Goal: Connect with others: Connect with other users

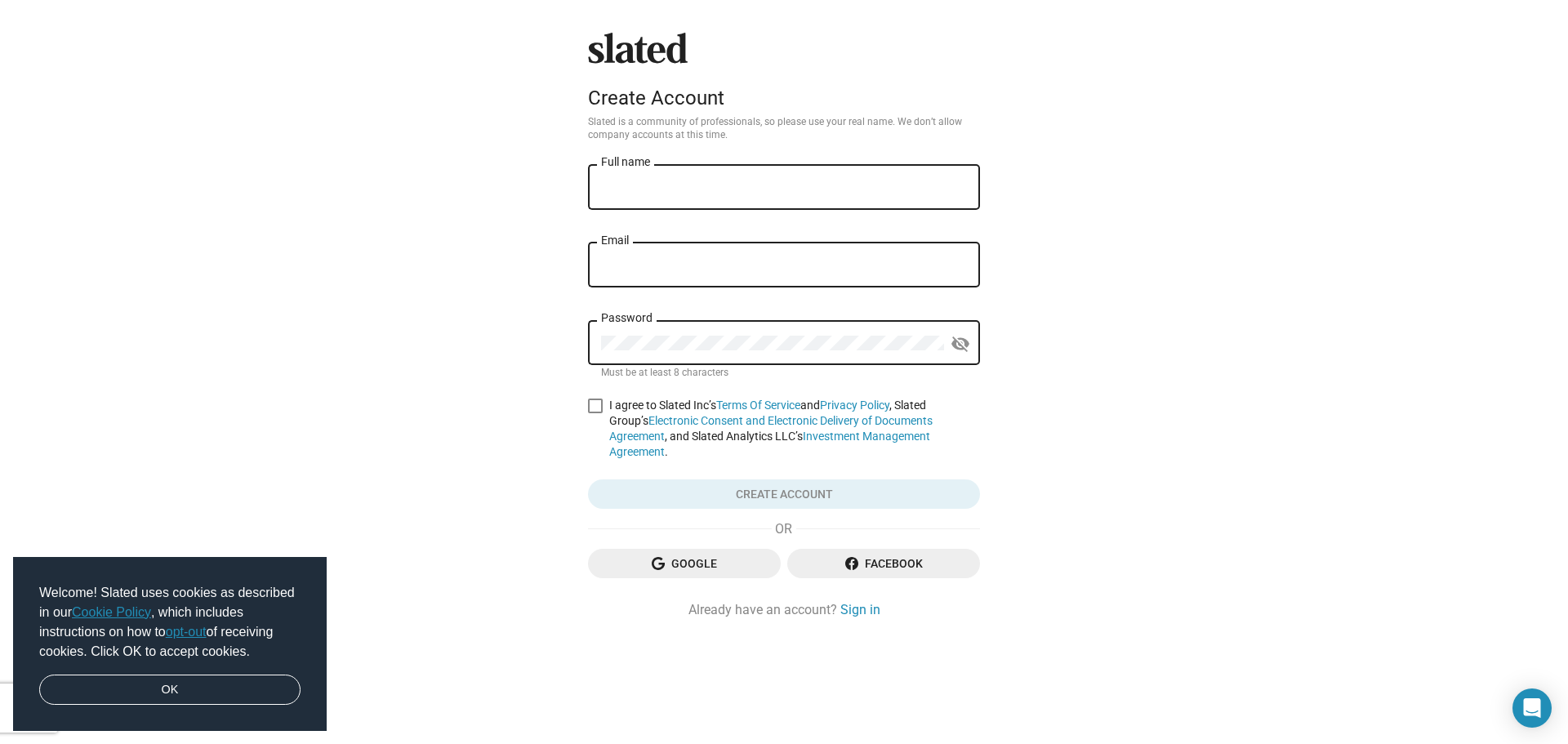
click at [656, 188] on input "Full name" at bounding box center [784, 188] width 366 height 15
type input "[PERSON_NAME]"
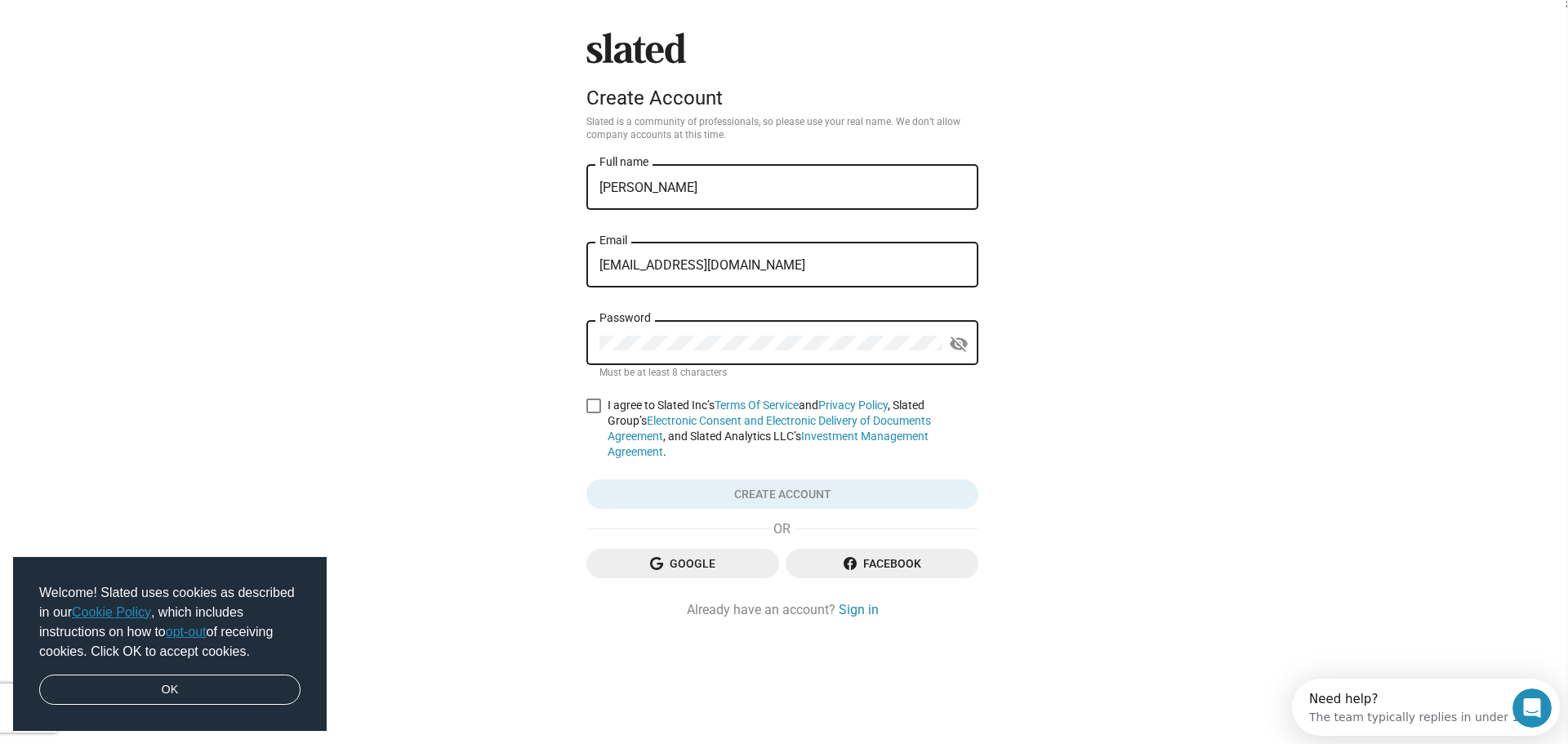
type input "[EMAIL_ADDRESS][DOMAIN_NAME]"
click at [594, 407] on span at bounding box center [595, 406] width 15 height 15
click at [595, 414] on input "I agree to Slated Inc’s Terms Of Service and Privacy Policy , Slated Group’s El…" at bounding box center [595, 414] width 1 height 1
checkbox input "true"
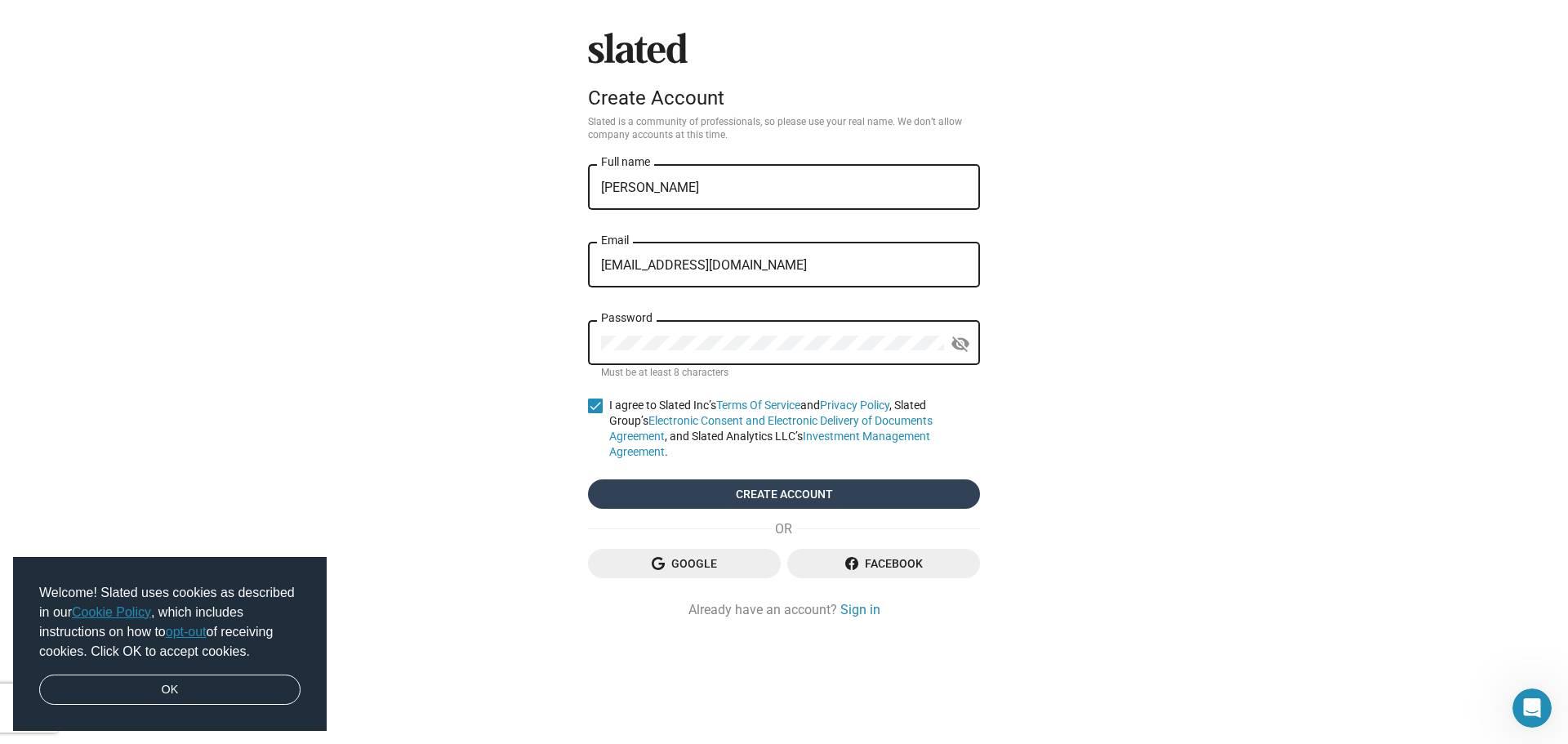
click at [671, 485] on span "Create account" at bounding box center [784, 494] width 366 height 30
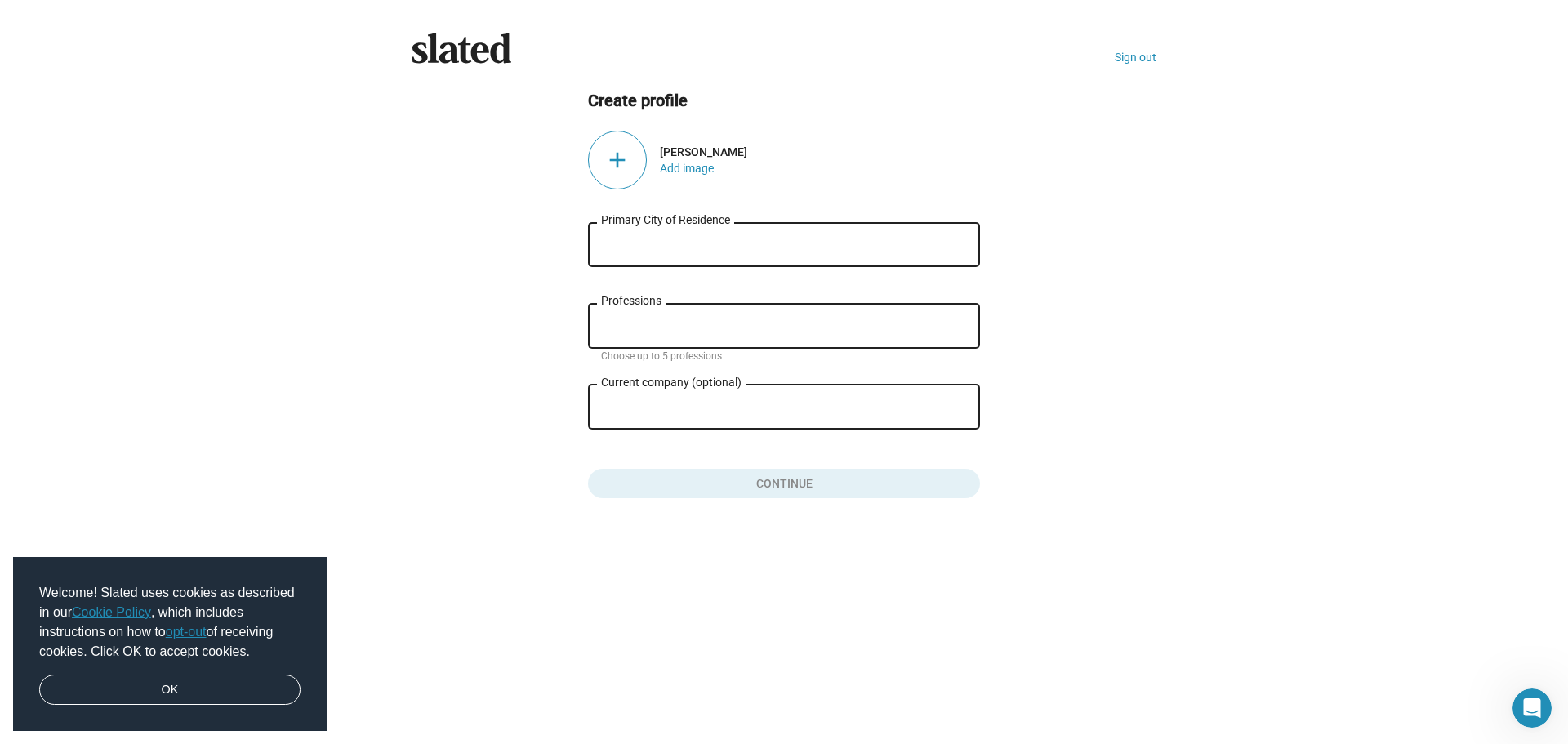
click at [697, 256] on div "Primary City of Residence" at bounding box center [784, 243] width 366 height 48
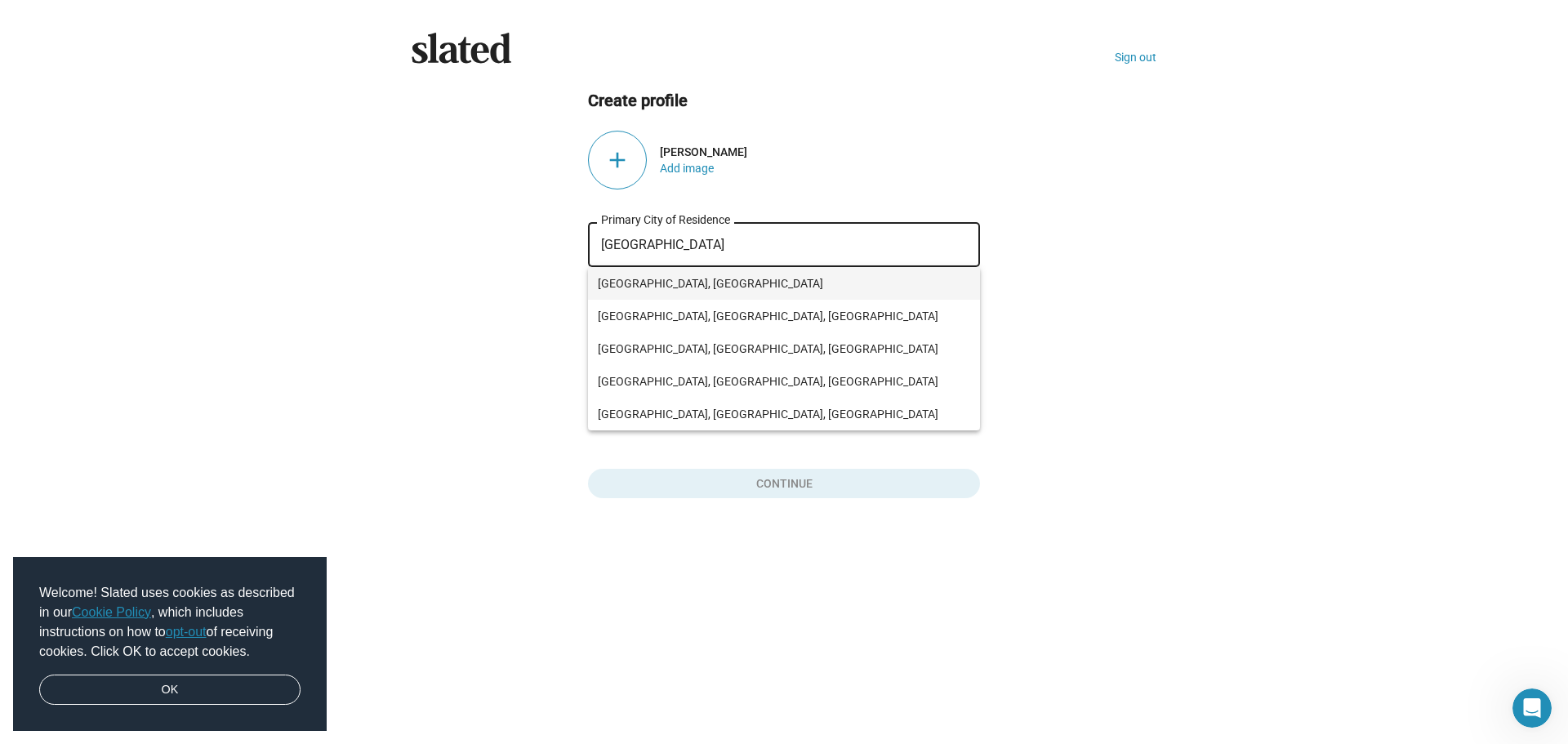
click at [659, 278] on span "[GEOGRAPHIC_DATA], [GEOGRAPHIC_DATA]" at bounding box center [783, 283] width 372 height 32
type input "[GEOGRAPHIC_DATA], [GEOGRAPHIC_DATA]"
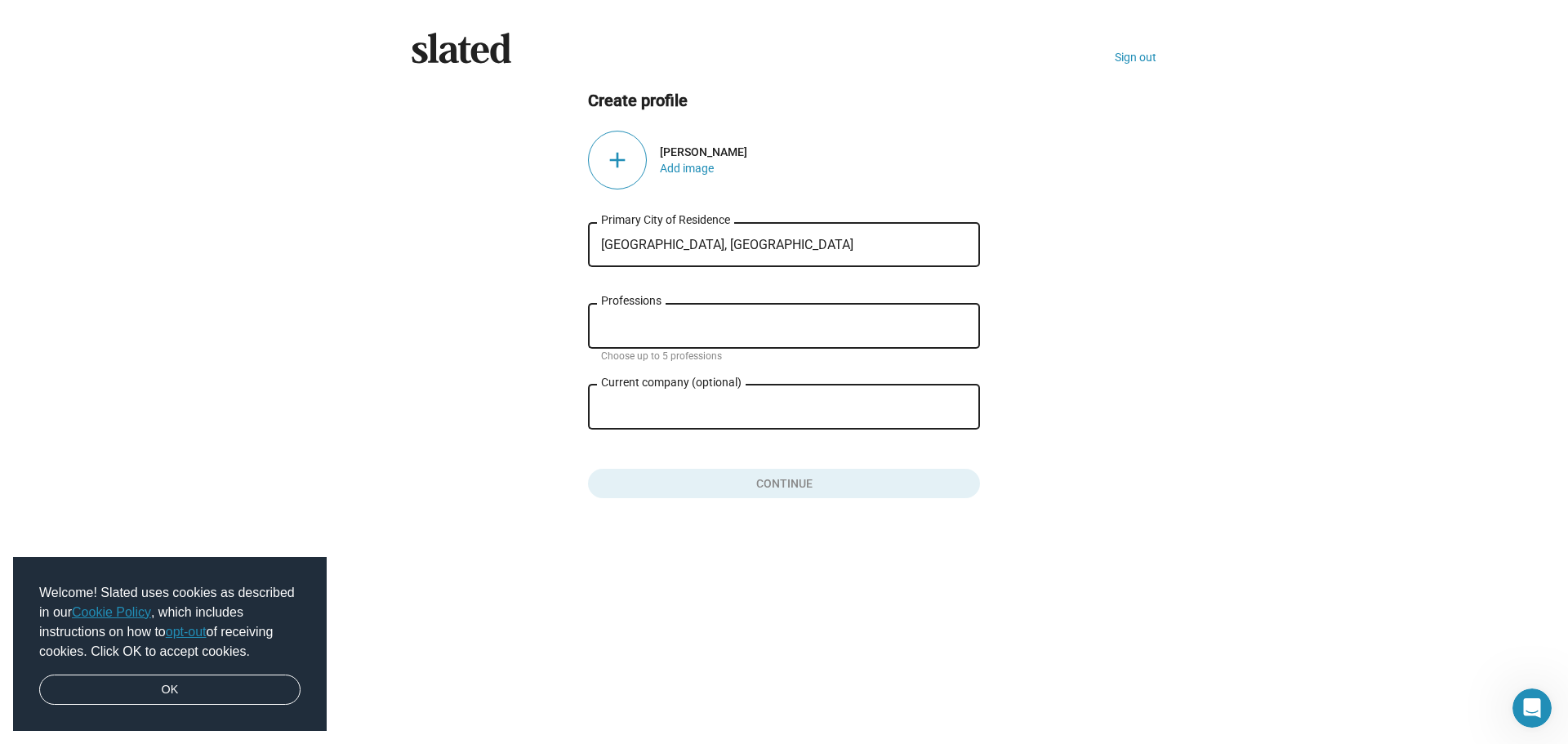
click at [655, 325] on input "Professions" at bounding box center [788, 326] width 366 height 15
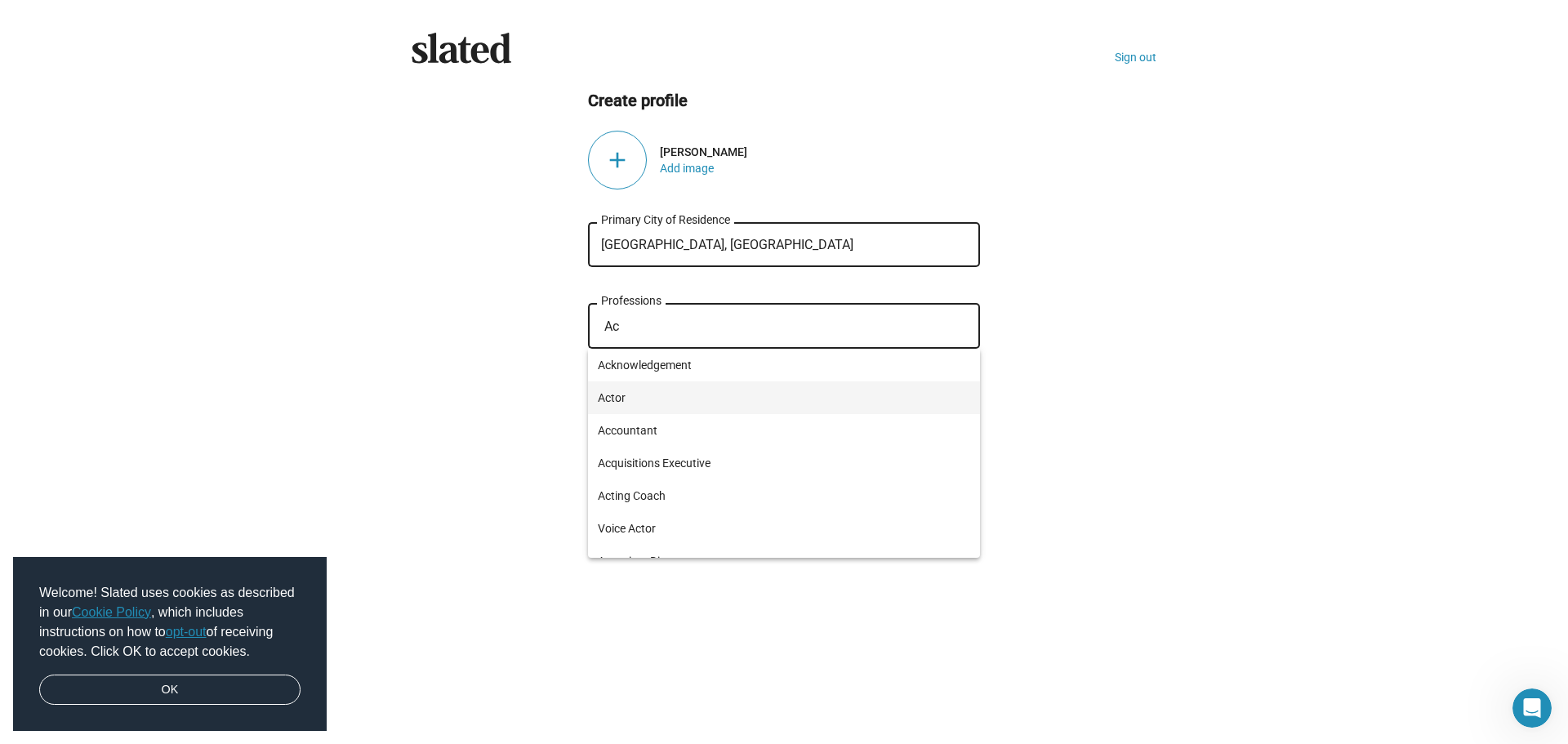
type input "Ac"
click at [619, 403] on span "Actor" at bounding box center [783, 397] width 372 height 32
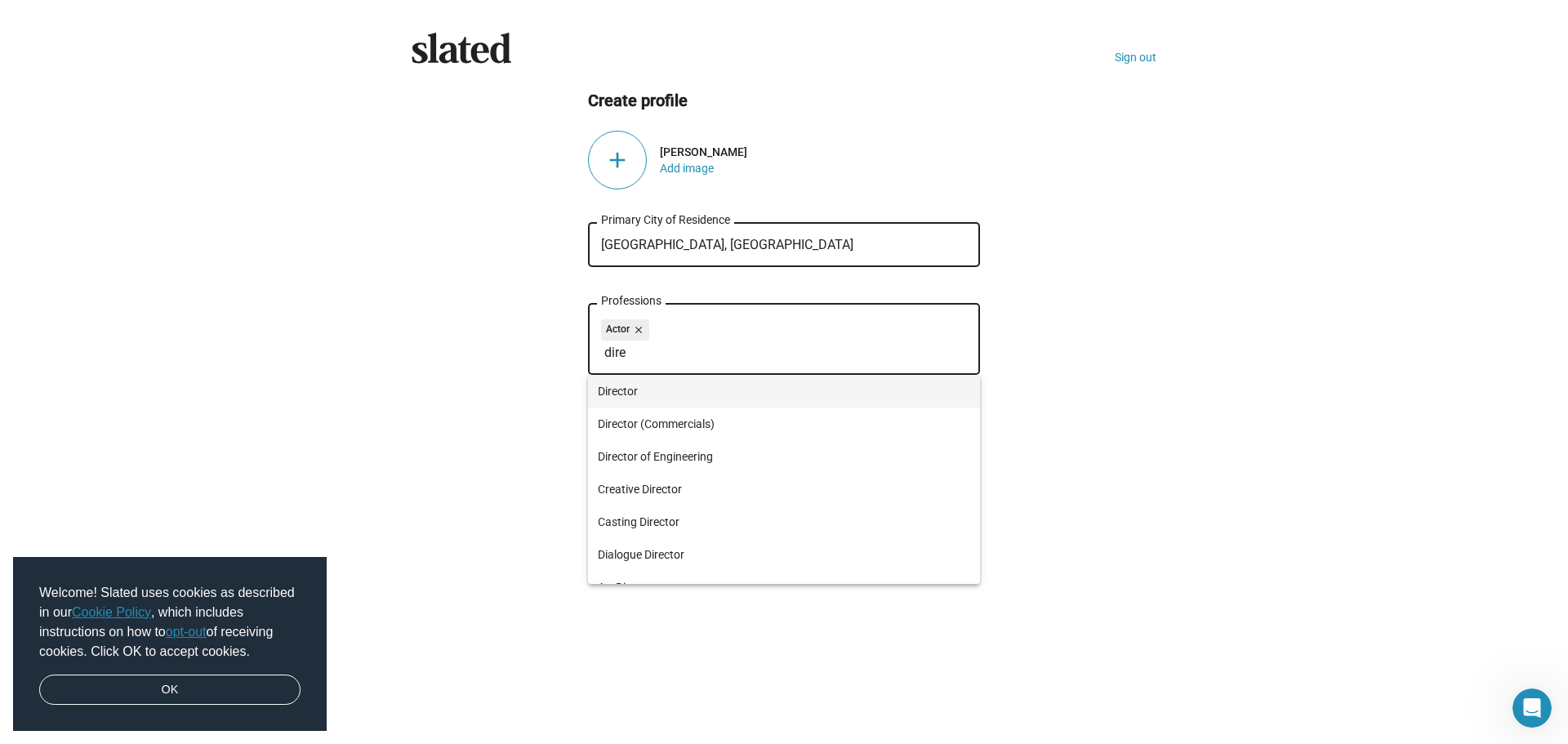
type input "dire"
click at [654, 383] on span "Director" at bounding box center [783, 391] width 372 height 32
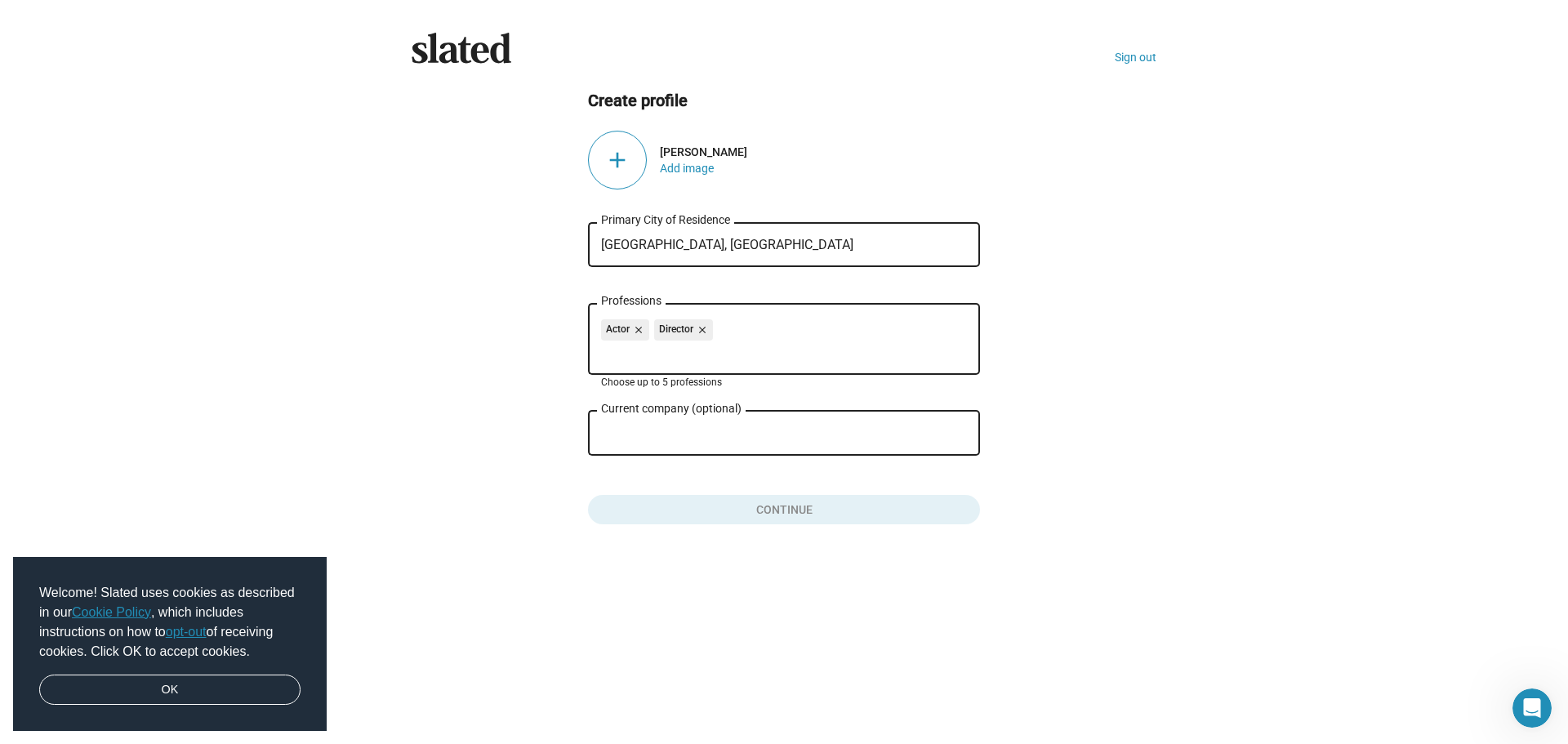
drag, startPoint x: 431, startPoint y: 389, endPoint x: 565, endPoint y: 451, distance: 147.6
click at [435, 392] on ng-component "Create profile add [PERSON_NAME] Add image [GEOGRAPHIC_DATA], [GEOGRAPHIC_DATA]…" at bounding box center [784, 308] width 745 height 436
click at [714, 507] on button "Click here to validate form" at bounding box center [783, 506] width 392 height 36
click at [609, 162] on div "add" at bounding box center [617, 159] width 59 height 59
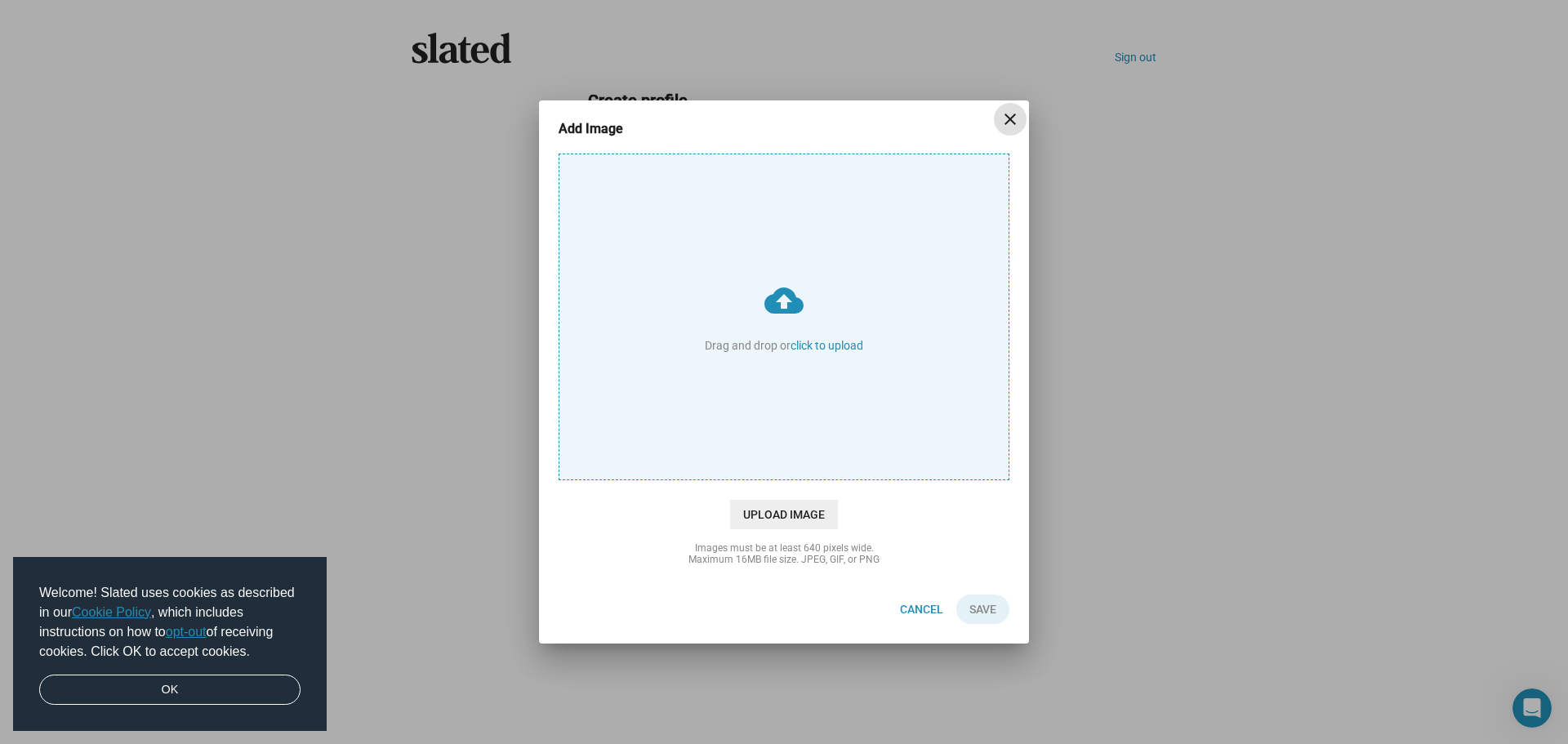
click at [1009, 119] on mat-icon "close" at bounding box center [1010, 119] width 19 height 19
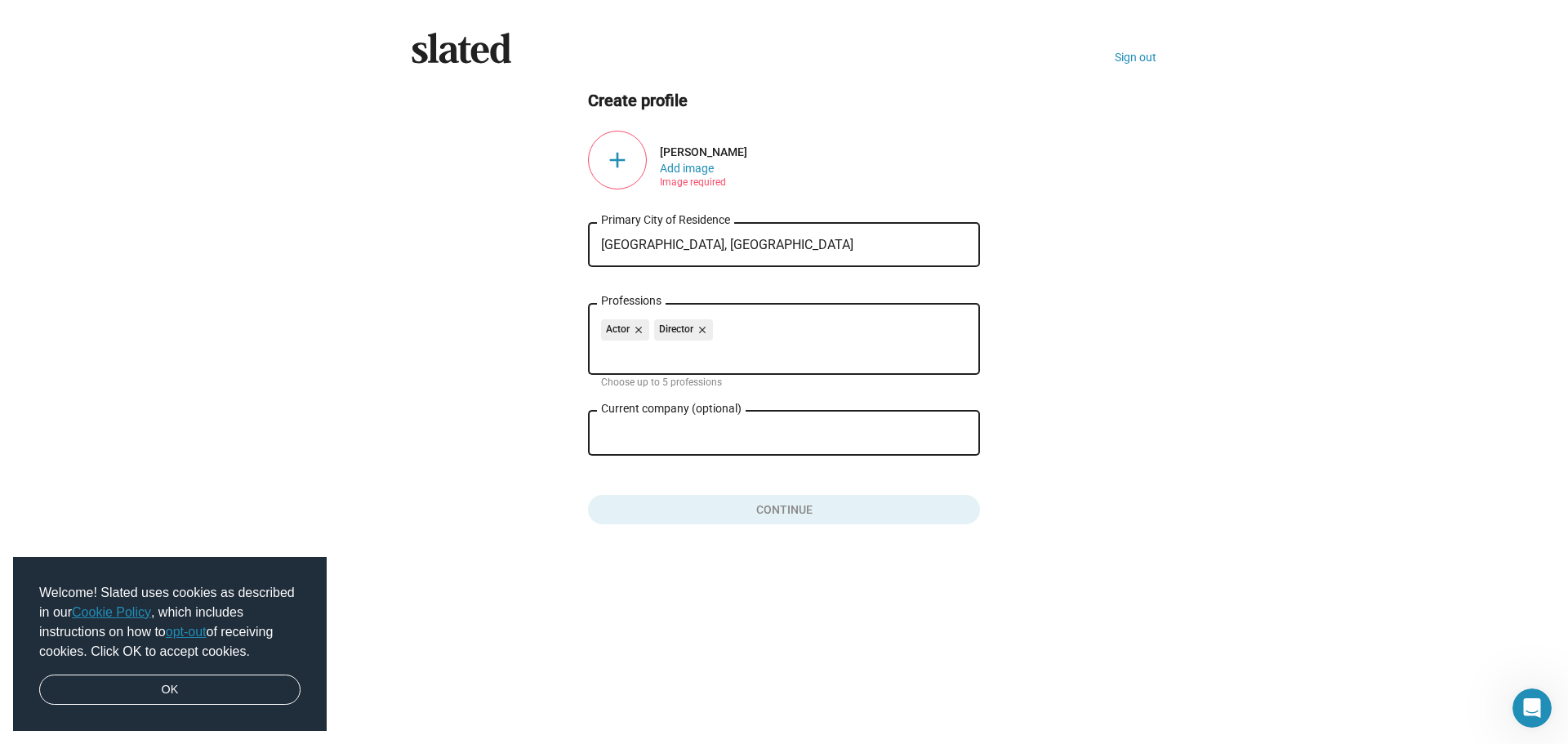
click at [850, 122] on div "Create profile add [PERSON_NAME] Add image Image required [GEOGRAPHIC_DATA], [G…" at bounding box center [783, 308] width 392 height 436
click at [623, 157] on div "add" at bounding box center [617, 159] width 59 height 59
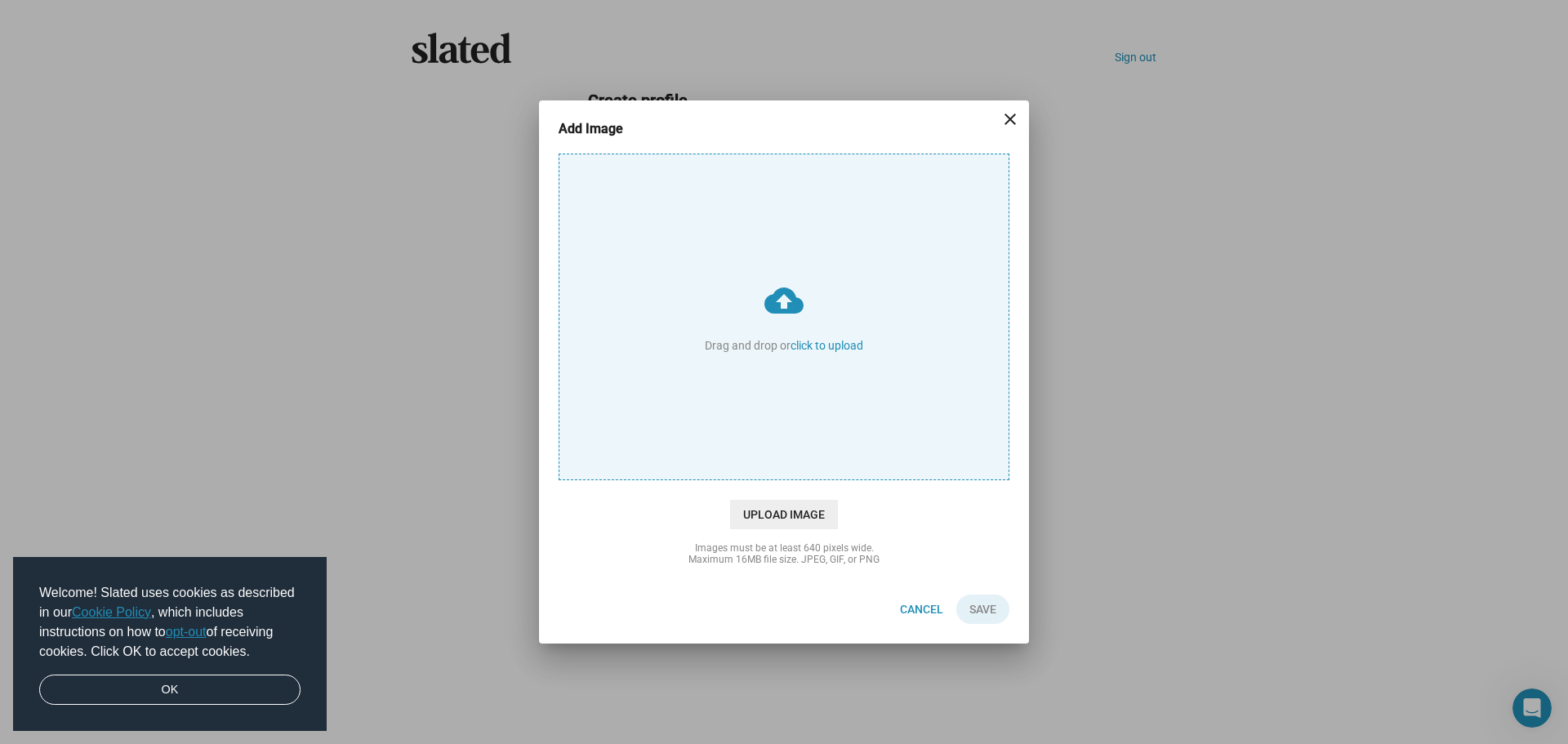
click at [803, 339] on input "cloud_upload Drag and drop or click to upload" at bounding box center [783, 316] width 449 height 325
type input "C:\fakepath\IMG_1592.jpeg"
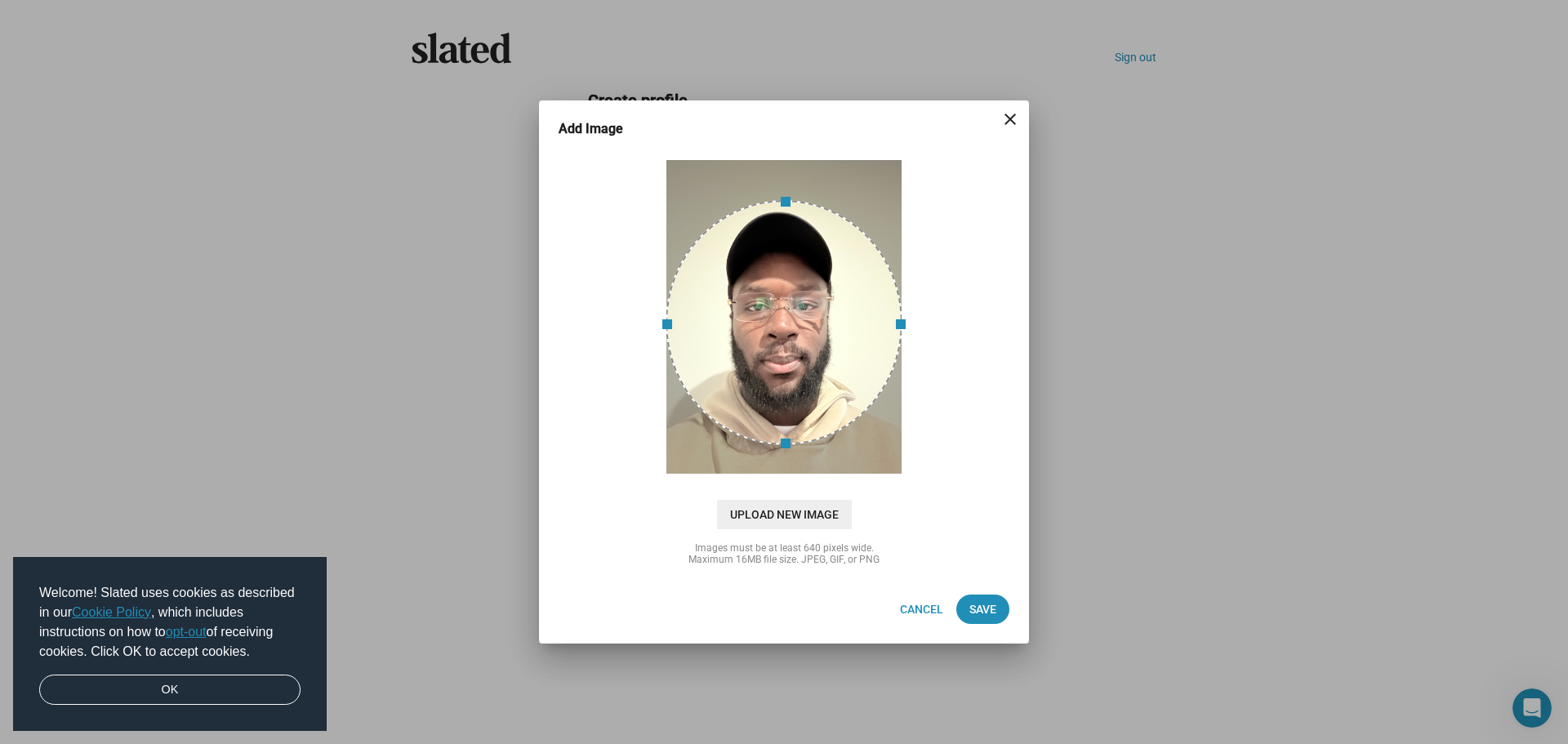
drag, startPoint x: 795, startPoint y: 343, endPoint x: 824, endPoint y: 343, distance: 29.0
click at [824, 343] on div at bounding box center [784, 322] width 237 height 245
click at [973, 602] on span "Save" at bounding box center [982, 610] width 27 height 30
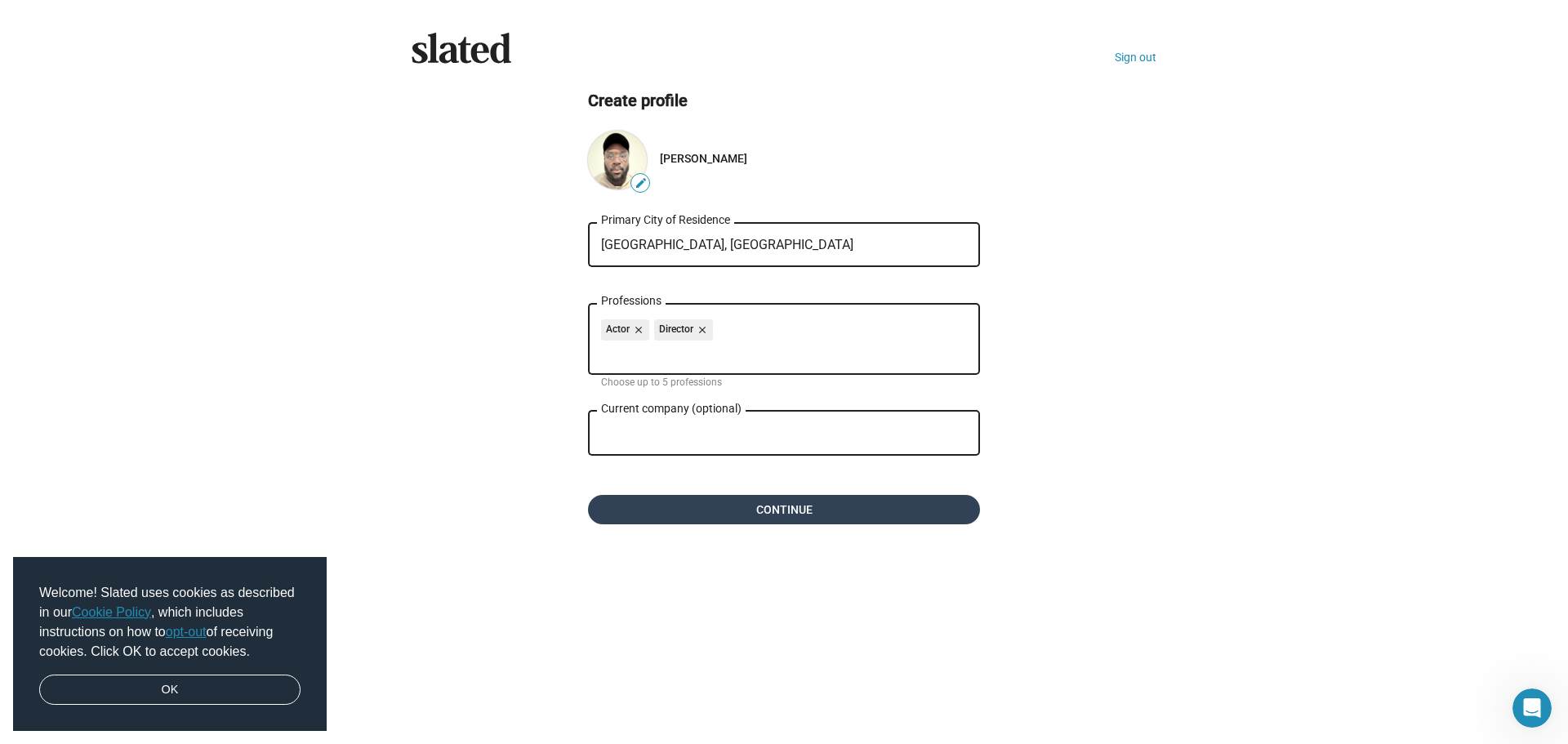
click at [769, 513] on span "Continue" at bounding box center [784, 510] width 366 height 30
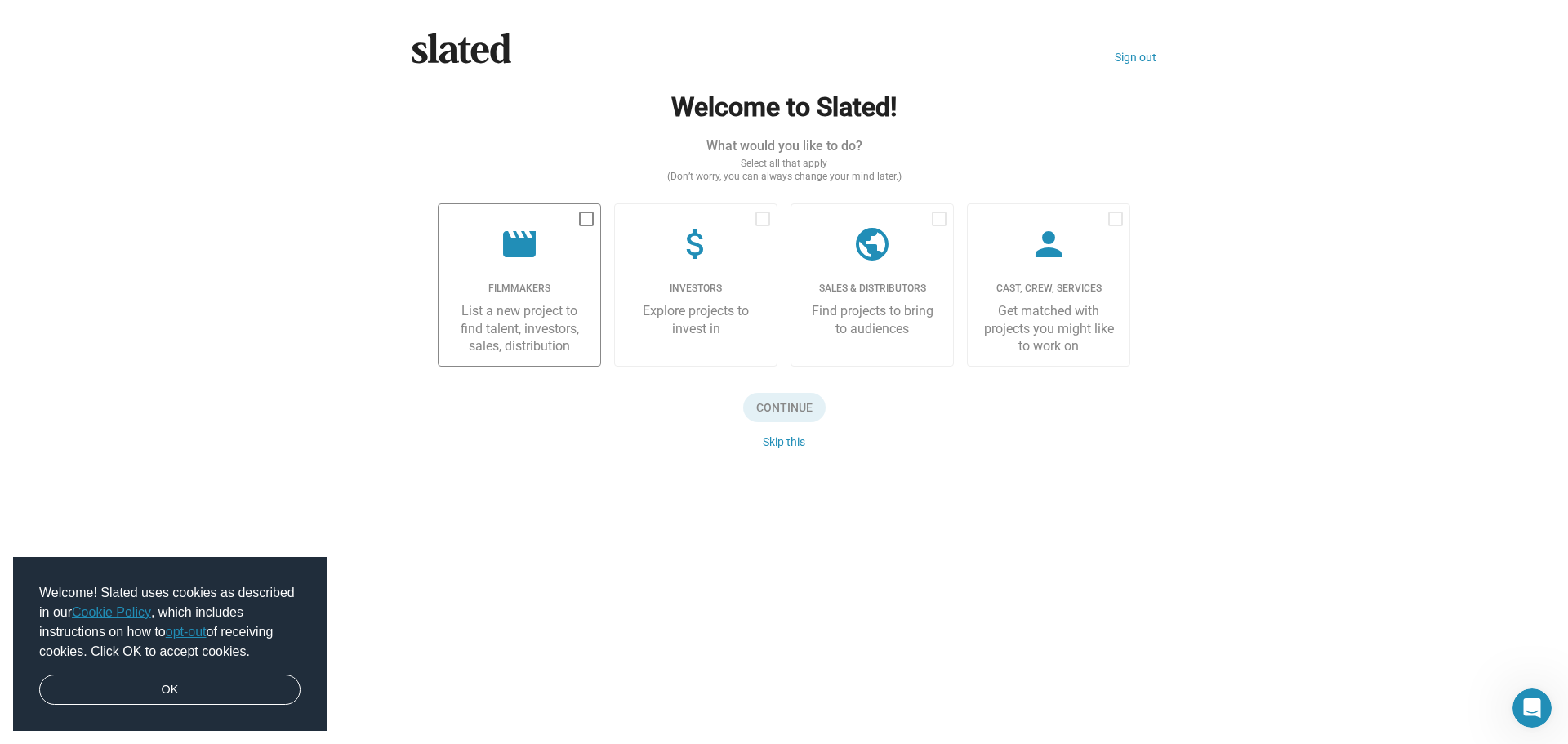
click at [520, 256] on mat-icon "movie" at bounding box center [519, 244] width 39 height 39
click at [585, 227] on input "checkbox" at bounding box center [585, 226] width 1 height 1
checkbox input "true"
click at [1006, 301] on label "person Cast, Crew, Services Get matched with projects you might like to work on" at bounding box center [1049, 285] width 163 height 163
click at [1114, 227] on input "checkbox" at bounding box center [1114, 226] width 1 height 1
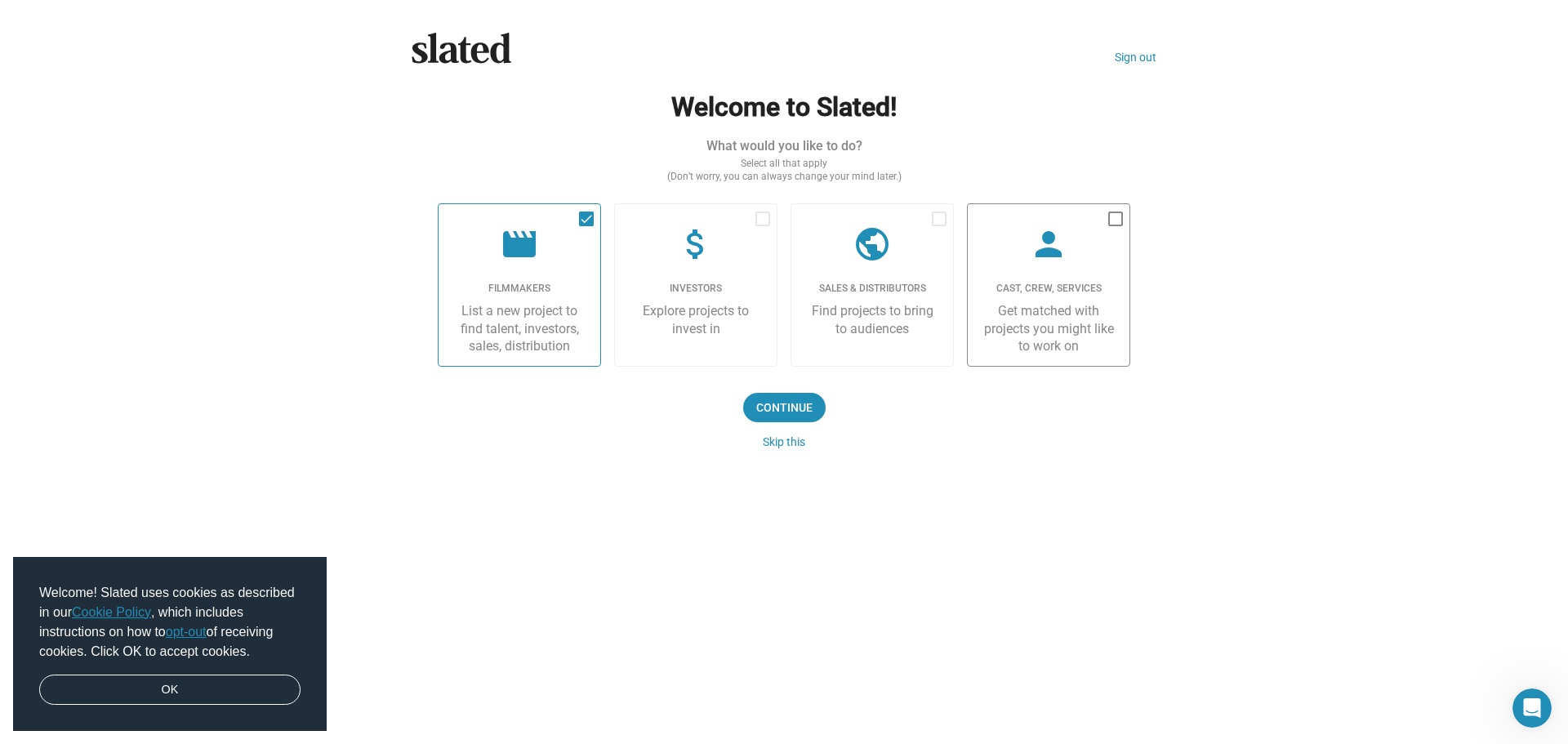
checkbox input "true"
click at [806, 406] on span "Continue" at bounding box center [784, 407] width 82 height 30
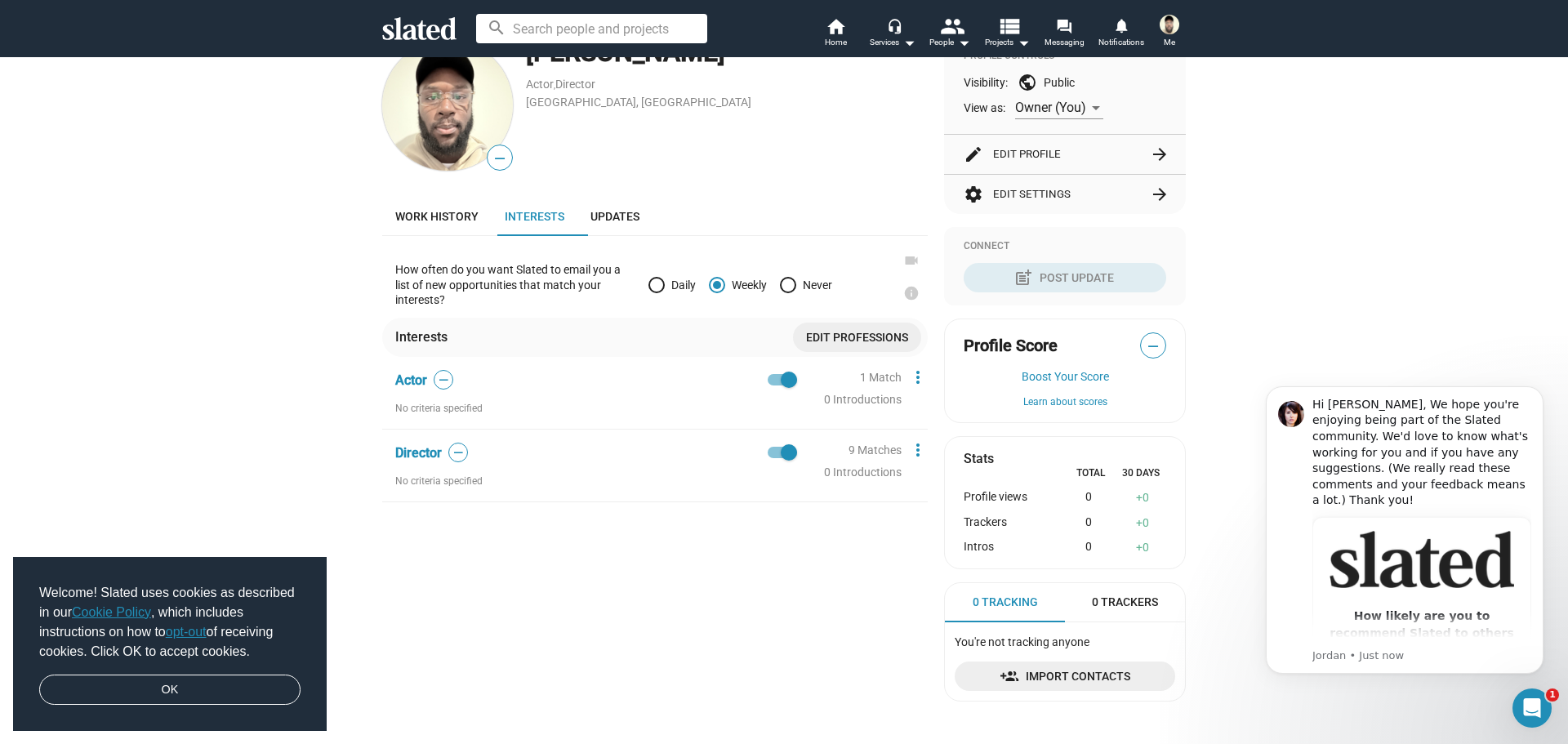
scroll to position [245, 0]
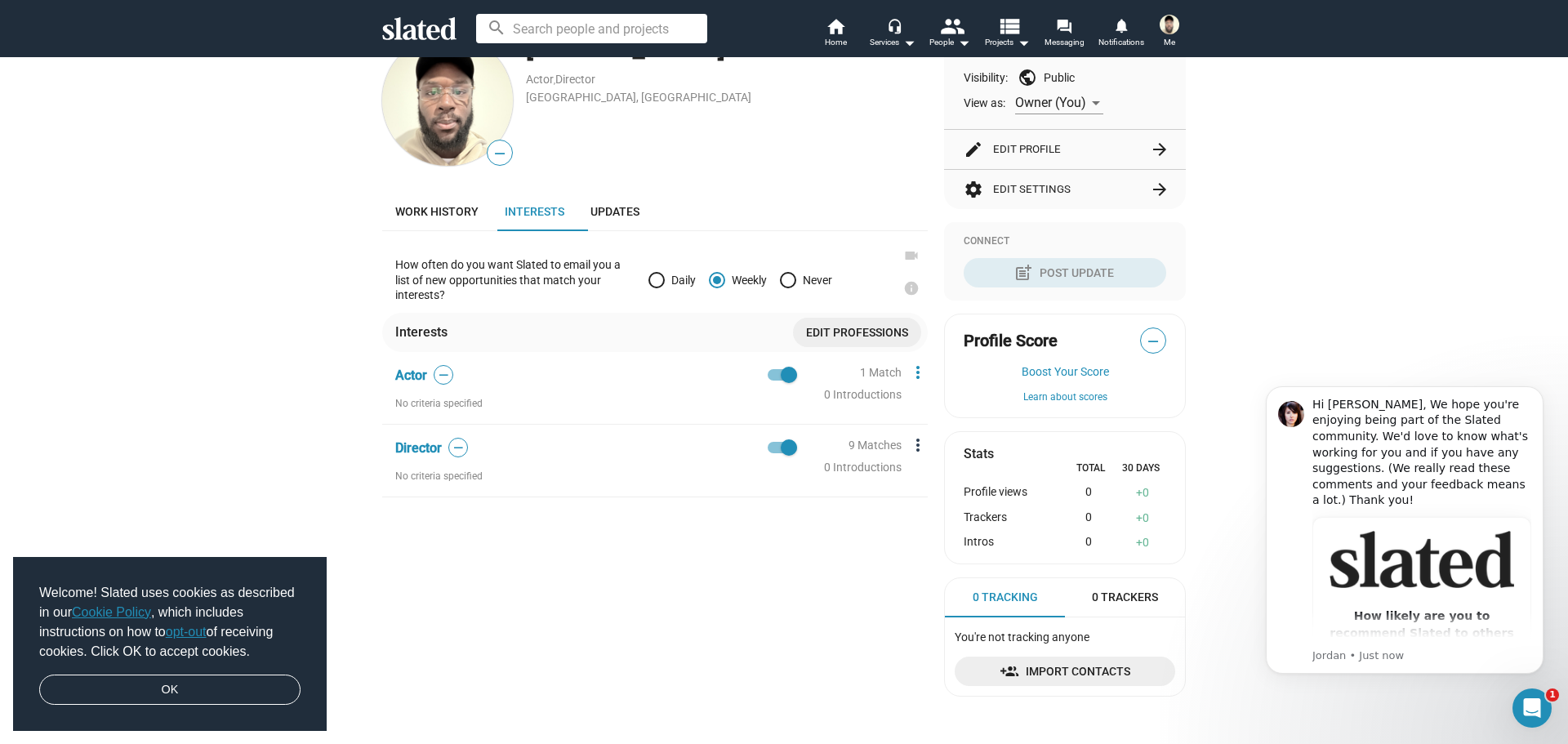
click at [914, 445] on mat-icon "more_vert" at bounding box center [918, 445] width 19 height 19
drag, startPoint x: 795, startPoint y: 611, endPoint x: 739, endPoint y: 549, distance: 83.5
click at [794, 611] on div at bounding box center [784, 372] width 1568 height 744
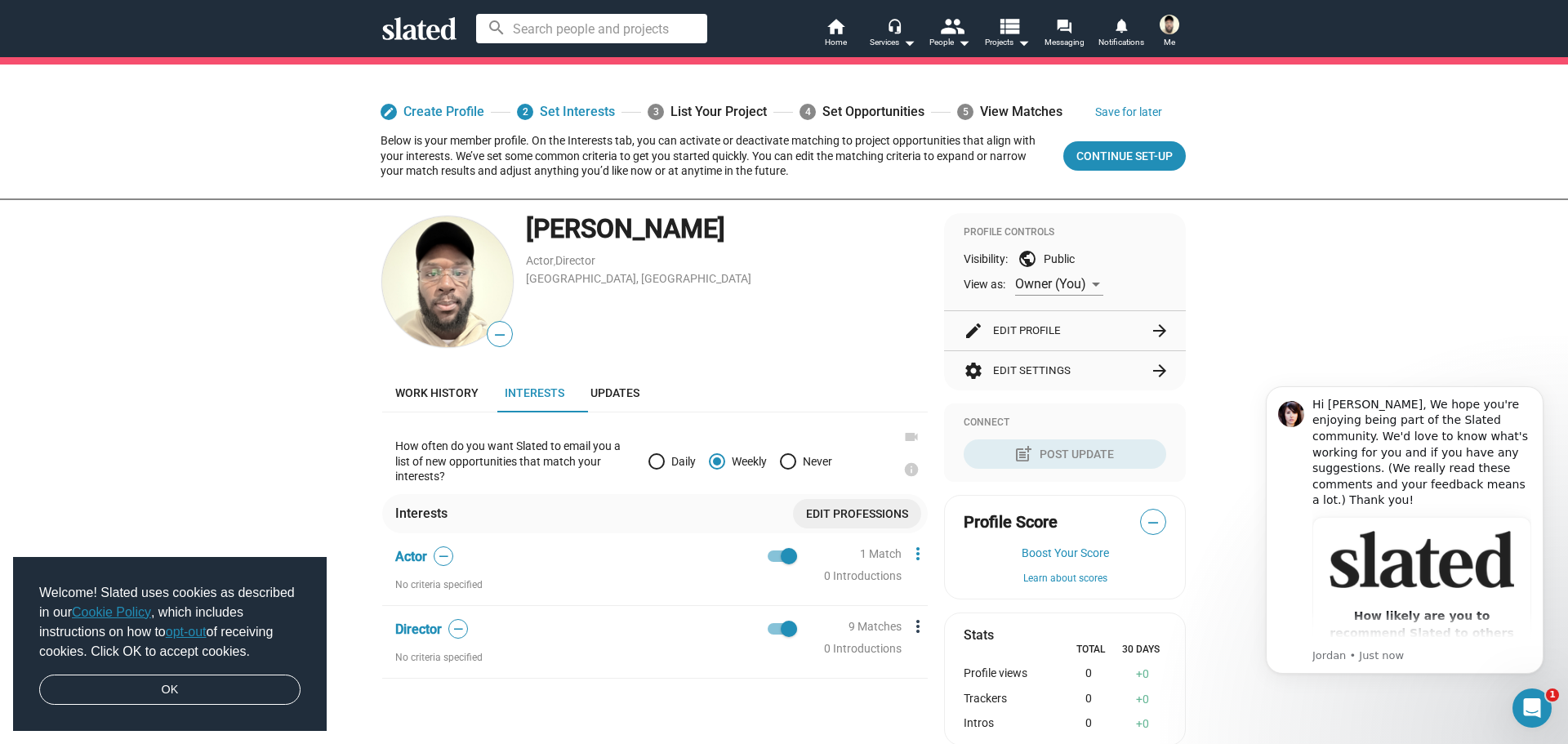
scroll to position [0, 0]
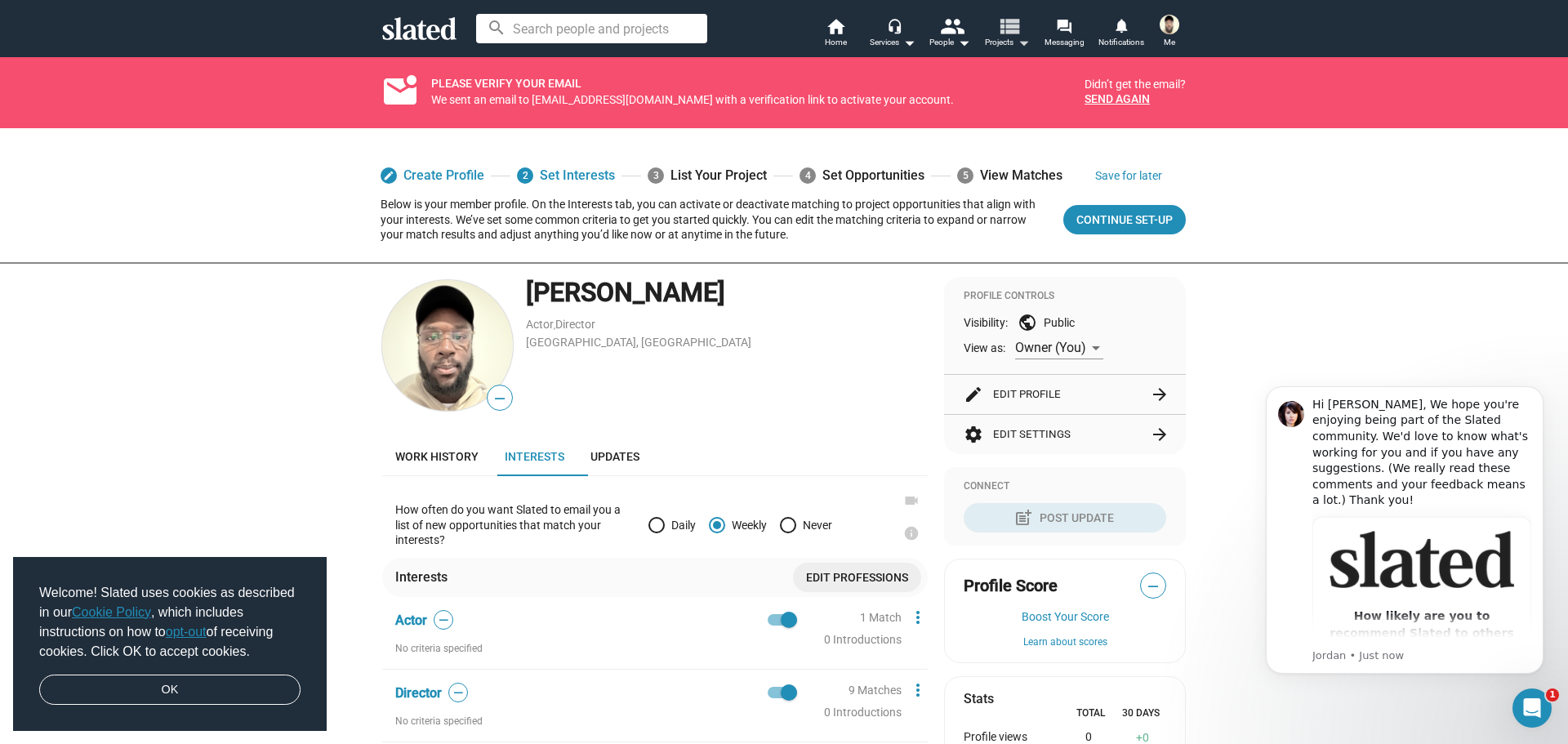
click at [1017, 45] on mat-icon "arrow_drop_down" at bounding box center [1023, 42] width 19 height 19
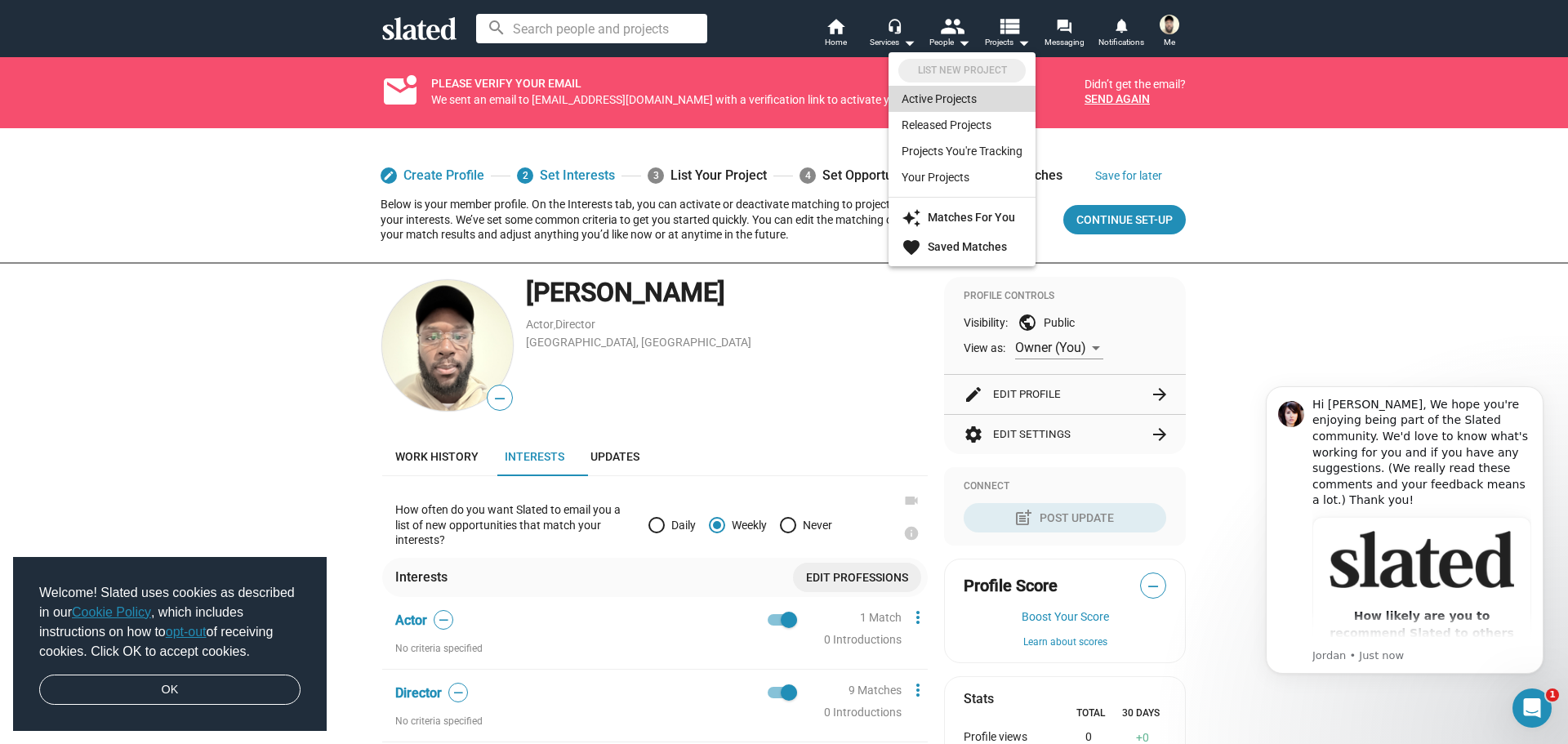
click at [955, 97] on link "Active Projects" at bounding box center [962, 99] width 147 height 26
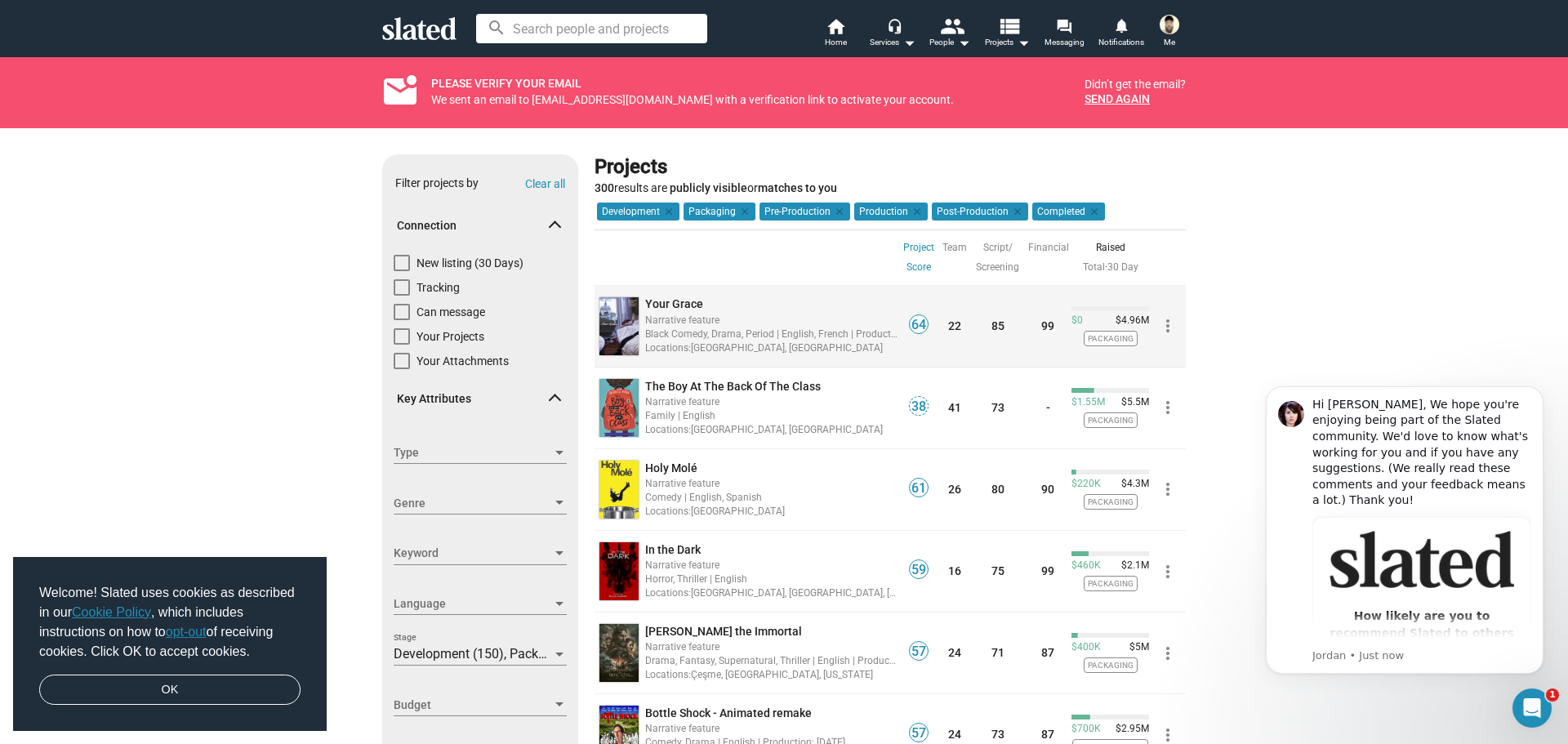
click at [659, 301] on span "Your Grace" at bounding box center [674, 303] width 58 height 13
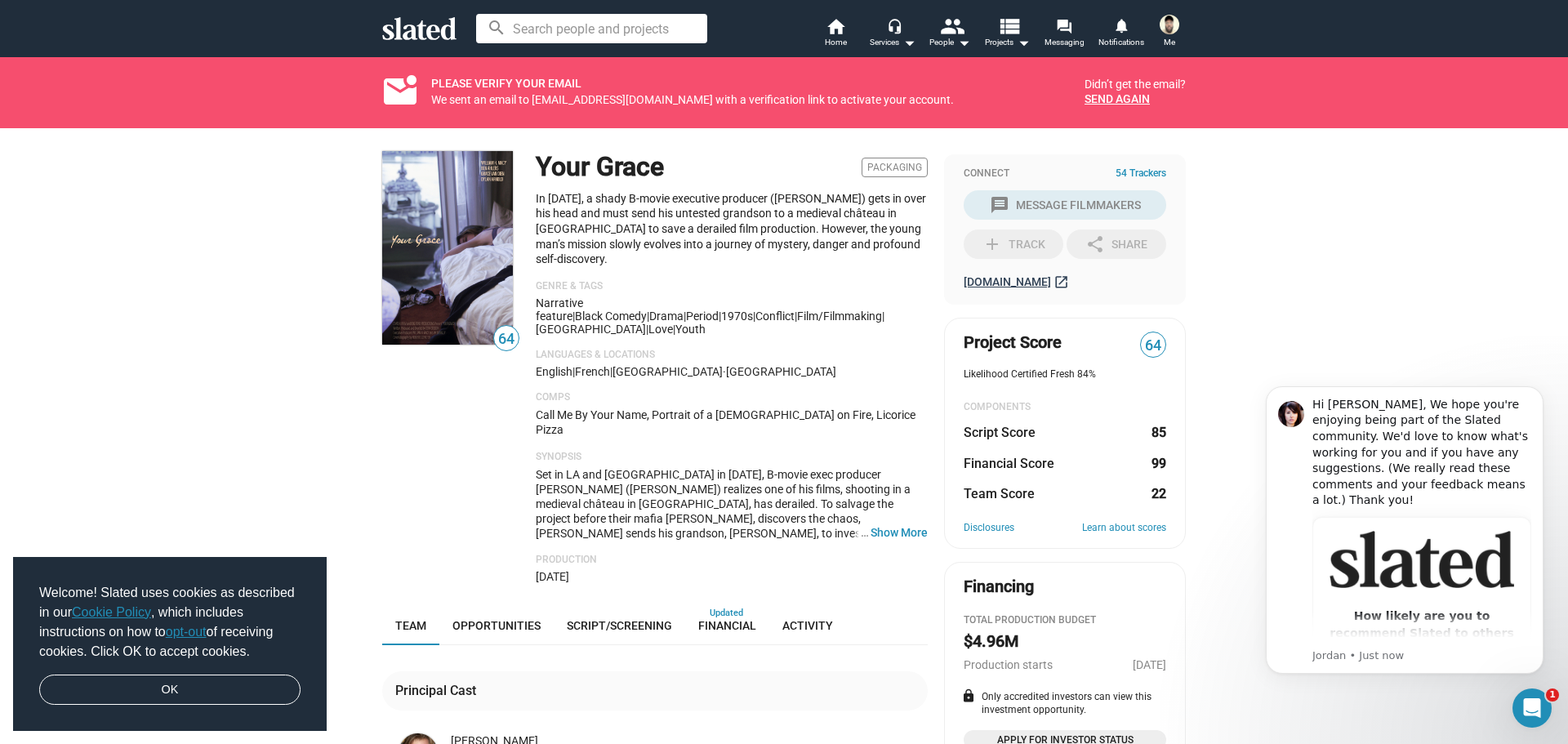
click at [985, 283] on span "urgrace-film.com" at bounding box center [1007, 281] width 88 height 13
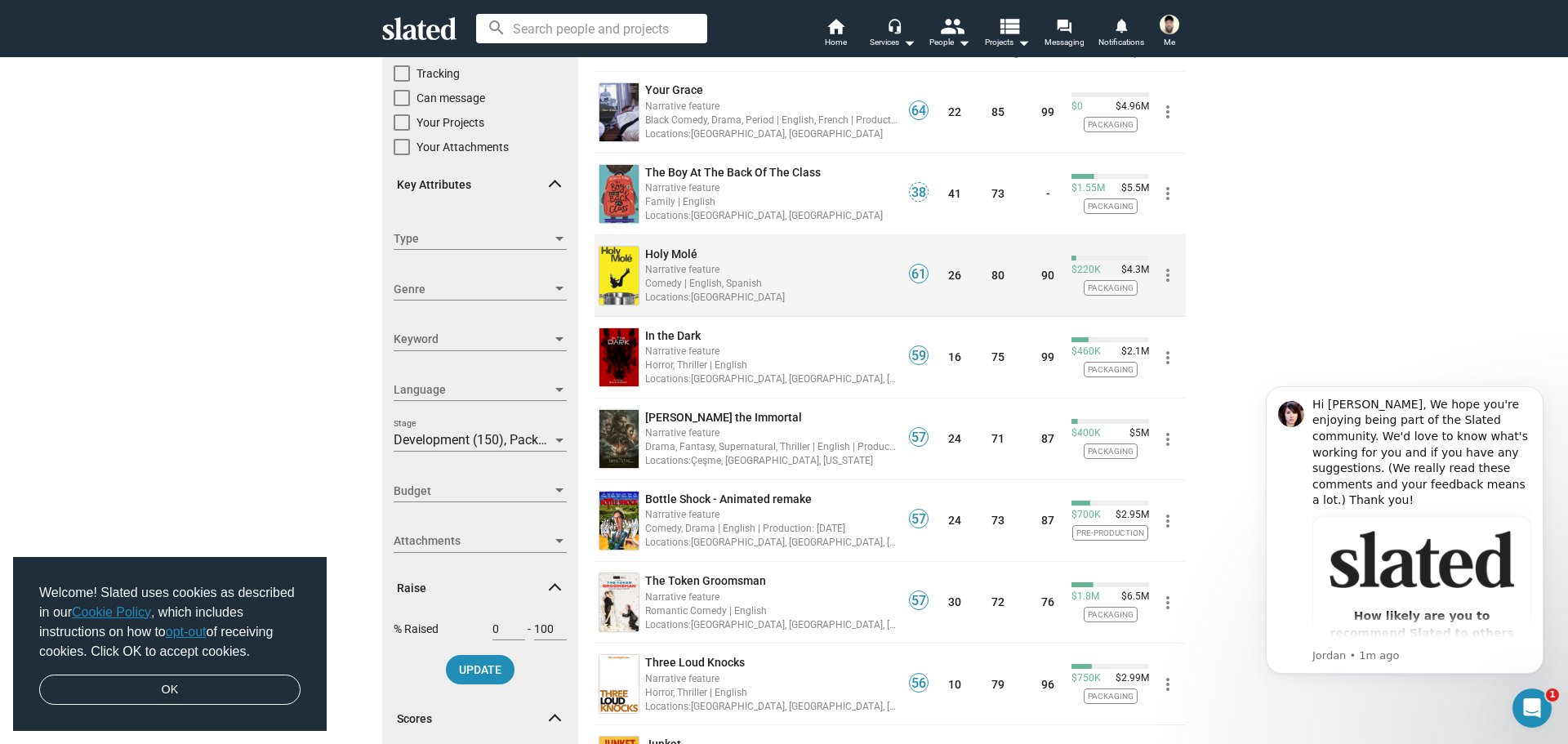
scroll to position [163, 0]
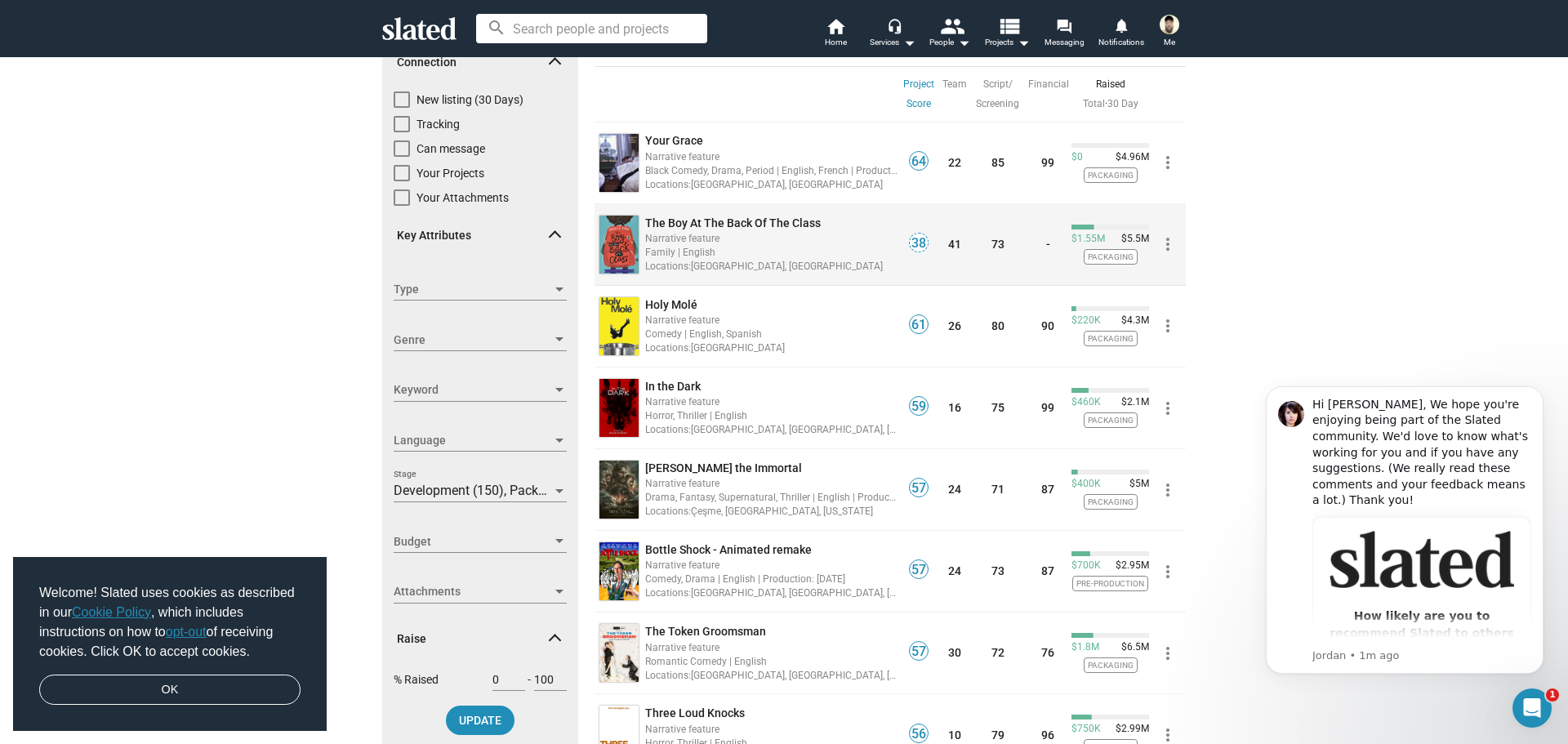
click at [767, 222] on span "The Boy At The Back Of The Class" at bounding box center [732, 223] width 175 height 13
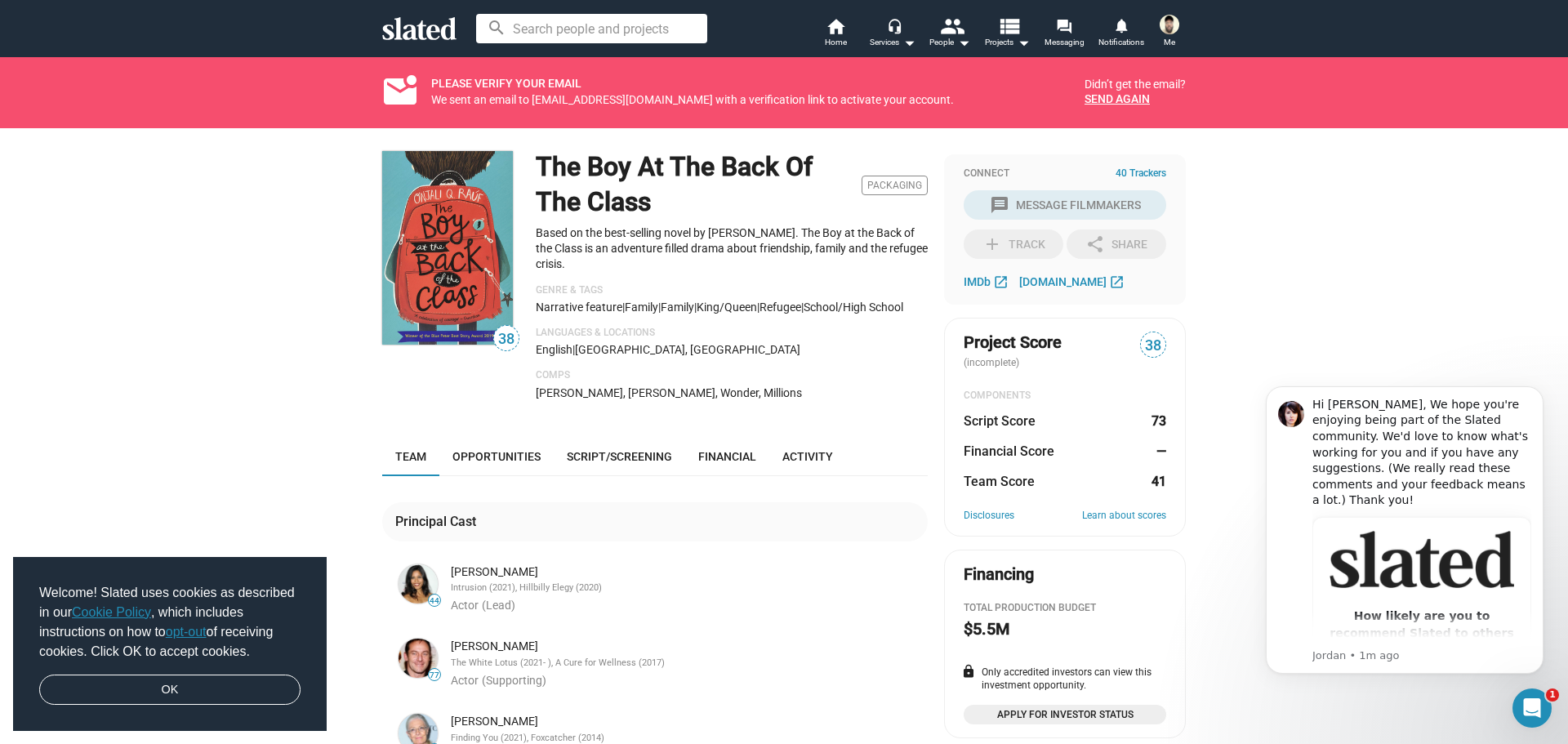
drag, startPoint x: 1249, startPoint y: 176, endPoint x: 1234, endPoint y: 174, distance: 15.1
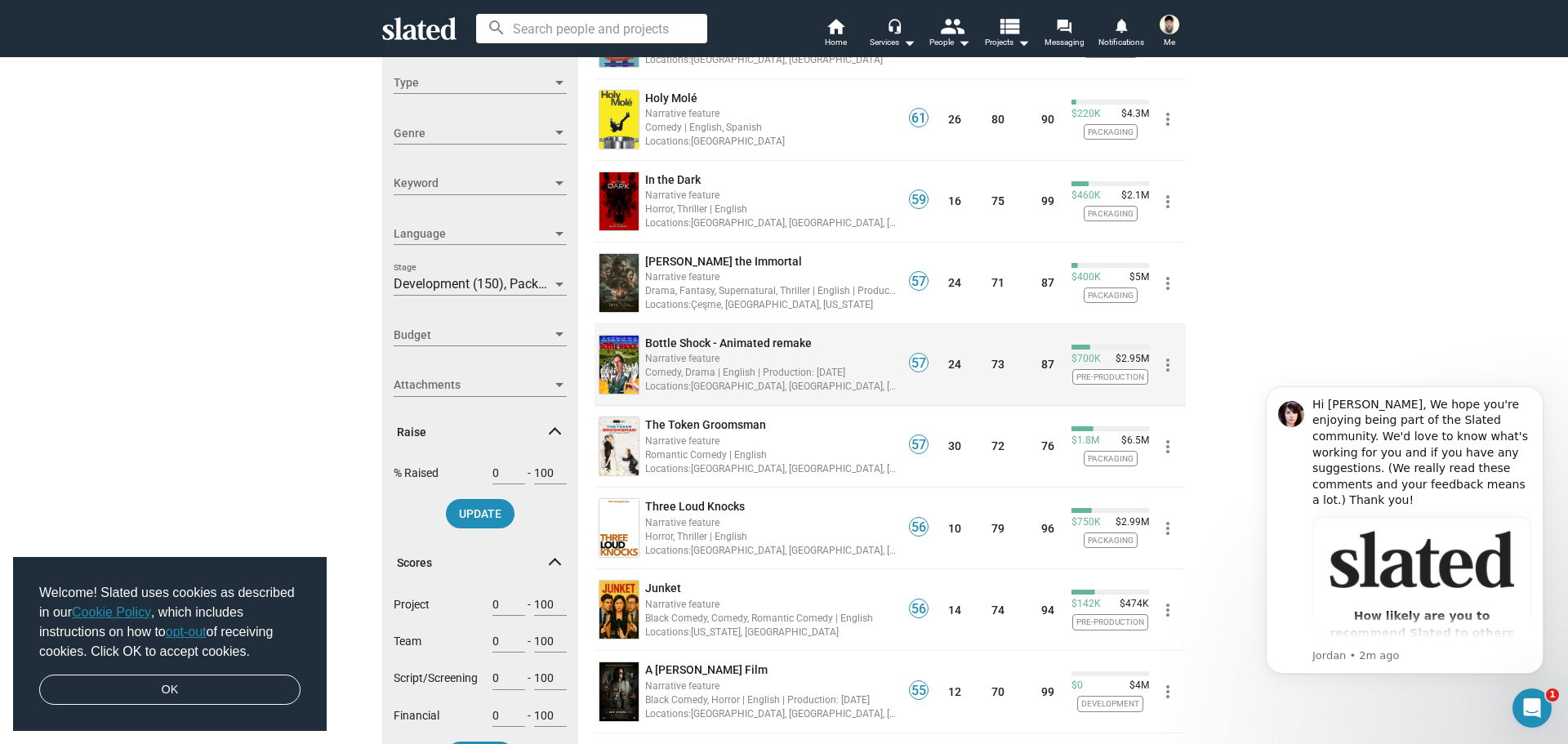
scroll to position [327, 0]
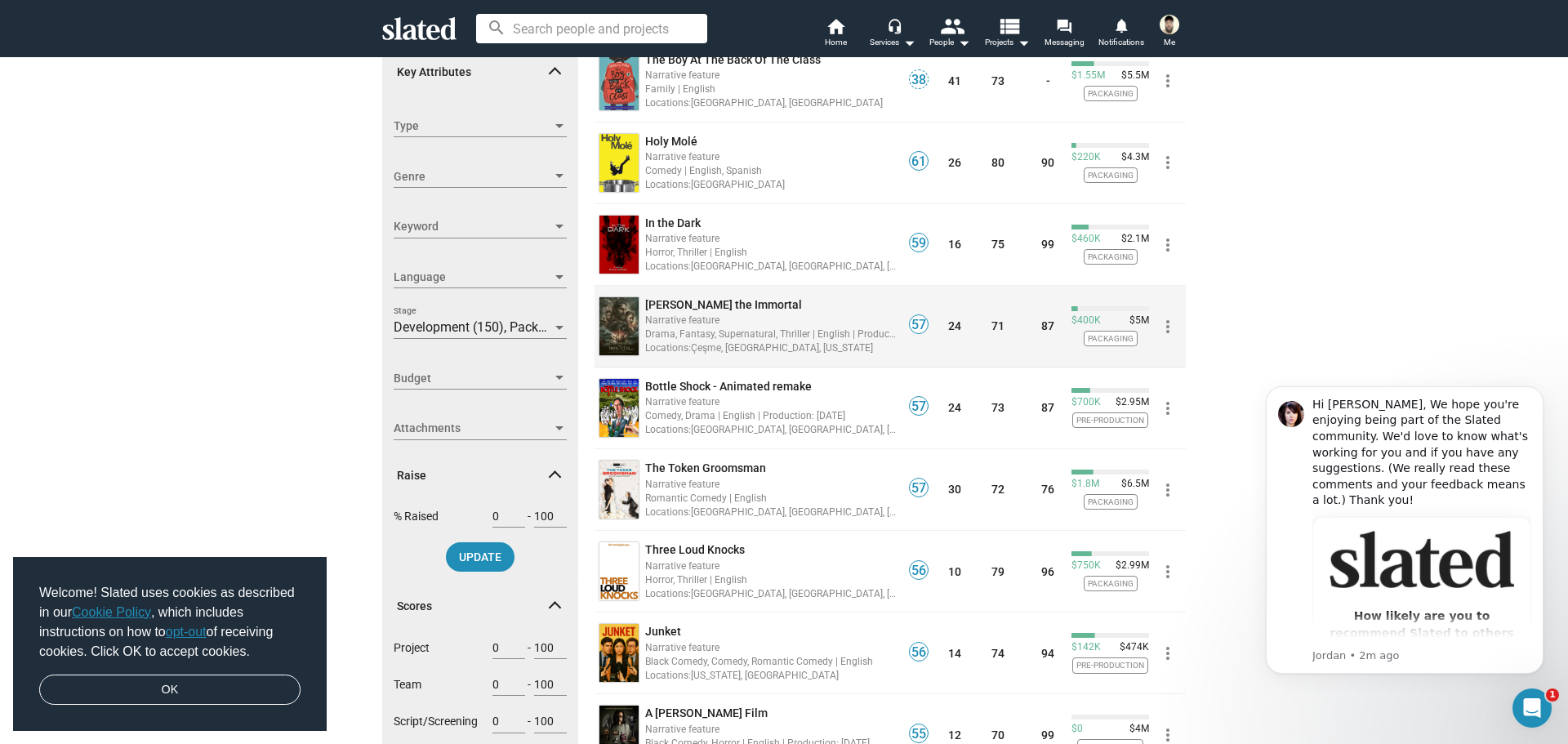
click at [730, 301] on span "Odysseus the Immortal" at bounding box center [723, 304] width 157 height 13
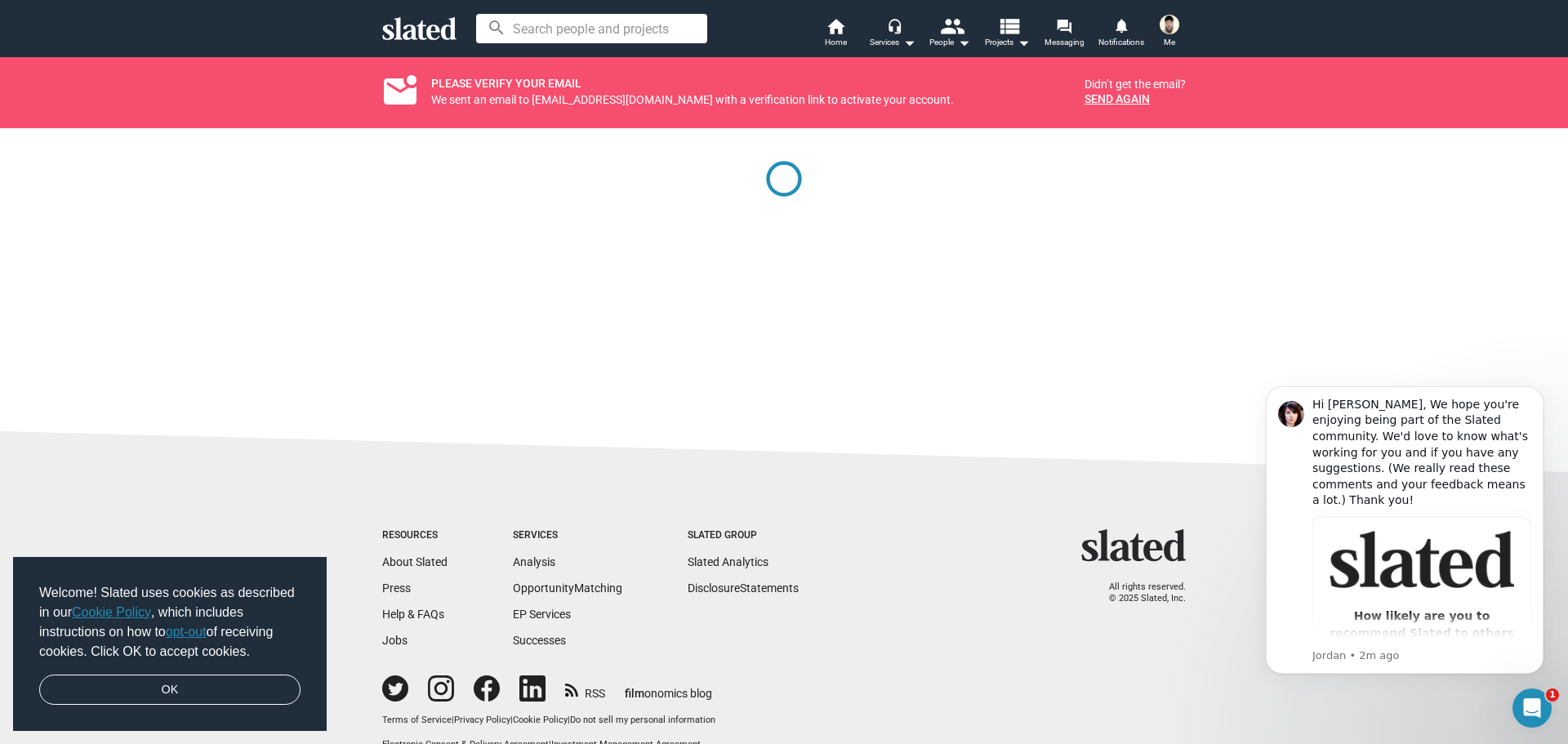
drag, startPoint x: 667, startPoint y: 190, endPoint x: 660, endPoint y: 184, distance: 9.2
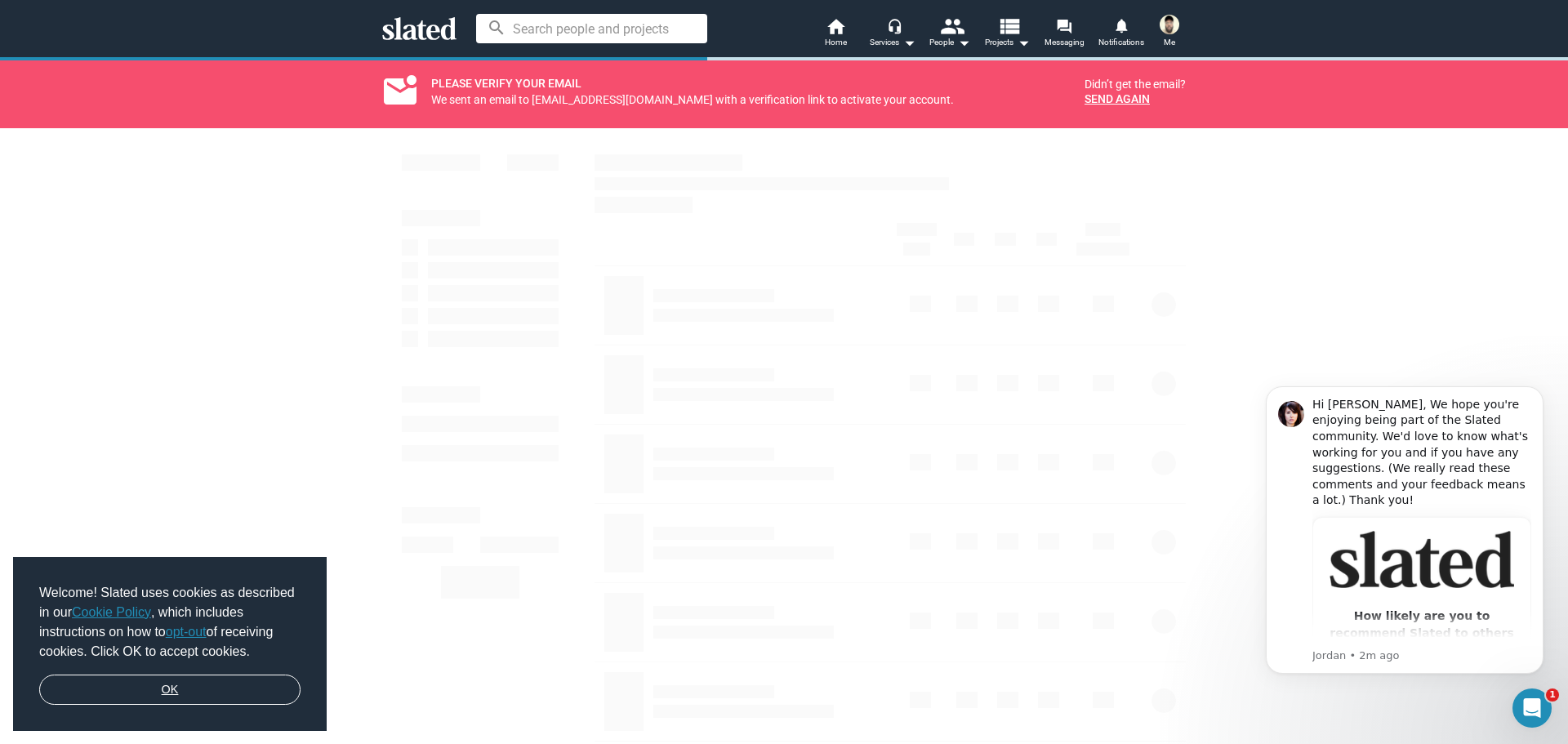
click at [218, 691] on link "OK" at bounding box center [170, 690] width 261 height 31
